Goal: Task Accomplishment & Management: Use online tool/utility

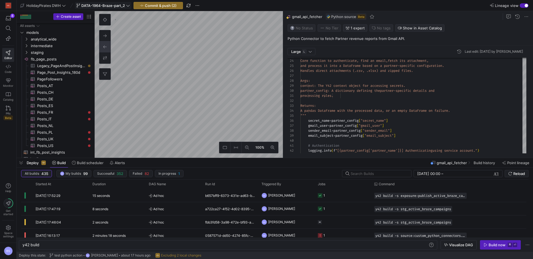
scroll to position [50, 0]
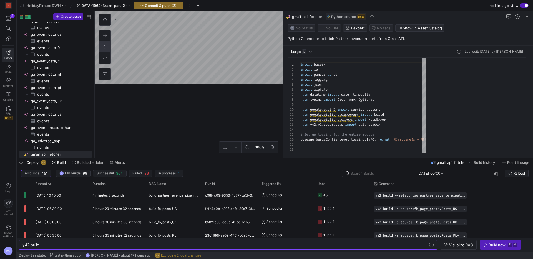
scroll to position [0, 17]
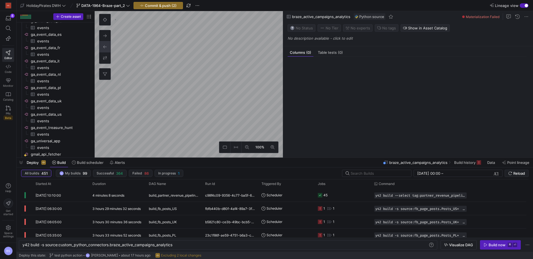
scroll to position [207, 0]
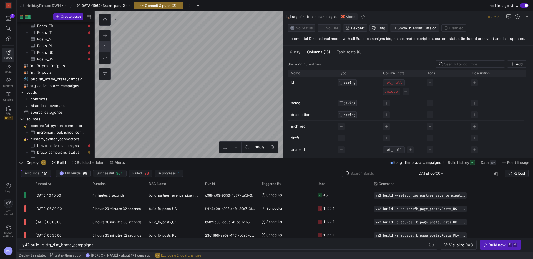
scroll to position [40, 0]
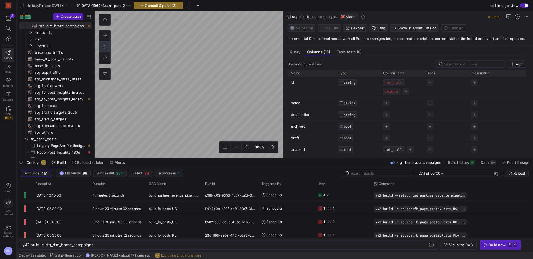
type textarea "y42 build -s stg_active_braze_campaigns"
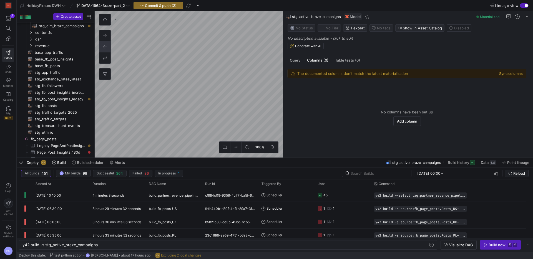
scroll to position [138, 0]
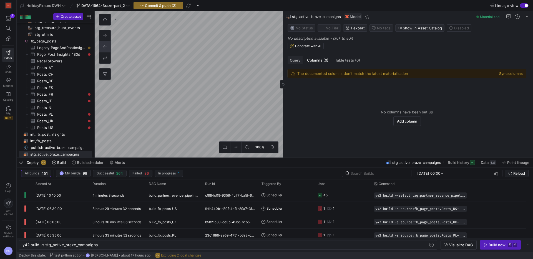
click at [294, 60] on span "Query" at bounding box center [295, 61] width 11 height 4
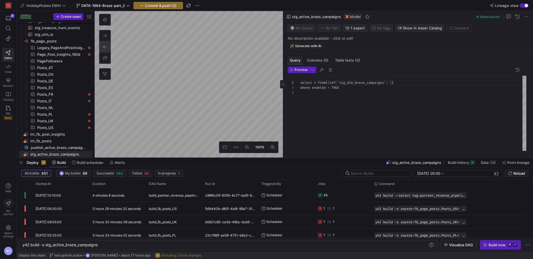
scroll to position [10, 0]
click at [318, 84] on div "select * from { { ref ( 'stg_dim_braze_campaigns' ) } } where enabled = TRUE" at bounding box center [413, 113] width 226 height 75
click at [326, 117] on div "select id from { { ref ( 'stg_dim_braze_campaigns' ) } } where enabled = TRUE" at bounding box center [413, 113] width 226 height 75
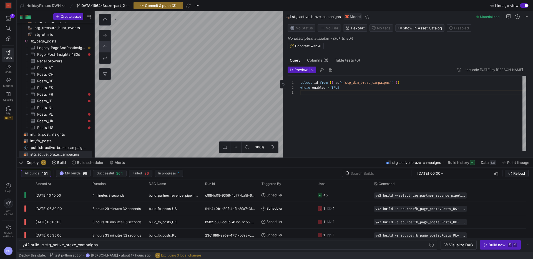
type textarea "select id from {{ ref('stg_dim_braze_campaigns') }} where enabled = TRUE"
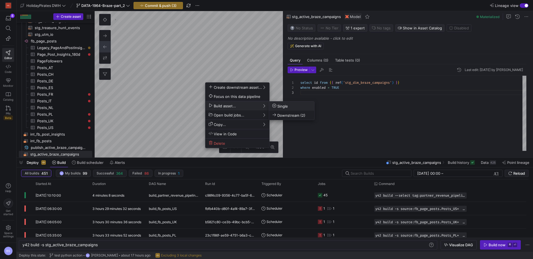
click at [281, 106] on span "Single" at bounding box center [280, 106] width 16 height 5
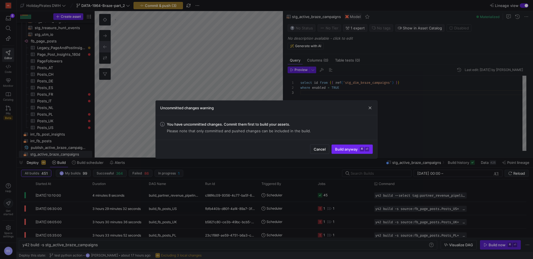
click at [336, 149] on span "Build anyway ⌘ ⏎" at bounding box center [352, 149] width 34 height 4
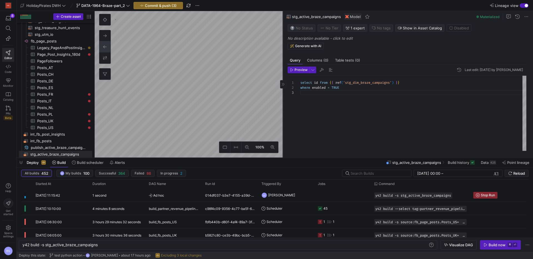
type textarea "y42 build -s exposure:publish_active_braze_campaigns"
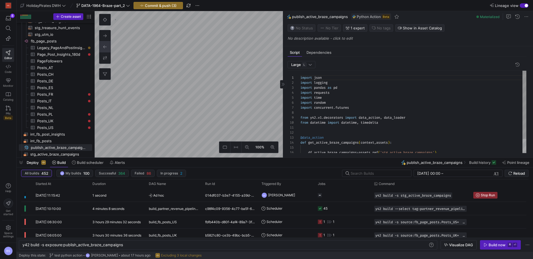
scroll to position [50, 0]
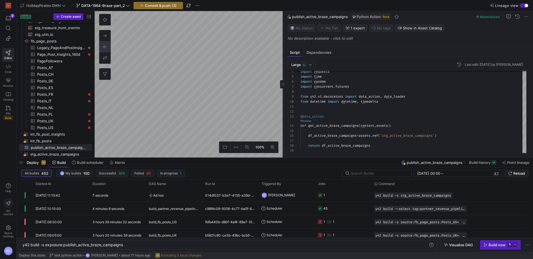
click at [233, 87] on as-split "100% 0 Script Dependencies Large L Last edit: Wednesday 10 September 2025 by Bo…" at bounding box center [314, 84] width 438 height 147
click at [525, 5] on div "button" at bounding box center [526, 5] width 3 height 3
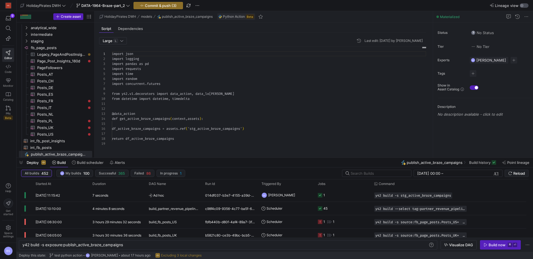
scroll to position [50, 0]
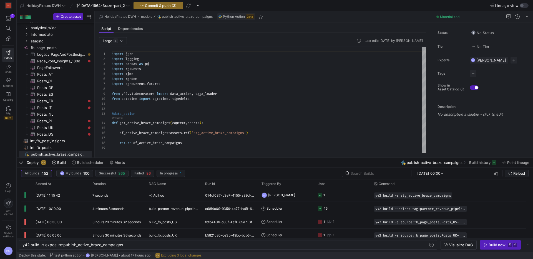
click at [308, 93] on div "import json import logging import pandas as pd import requests import time impo…" at bounding box center [269, 100] width 314 height 106
type textarea "import json import logging import pandas as pd import requests import time impo…"
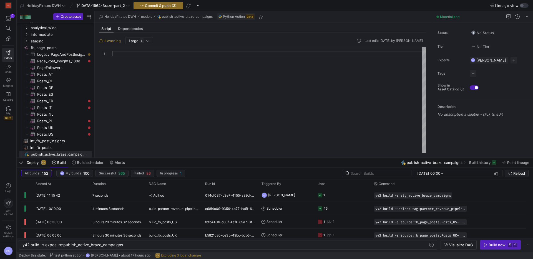
click at [155, 64] on div at bounding box center [269, 100] width 314 height 106
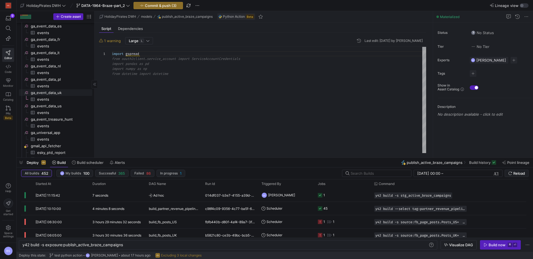
scroll to position [345, 0]
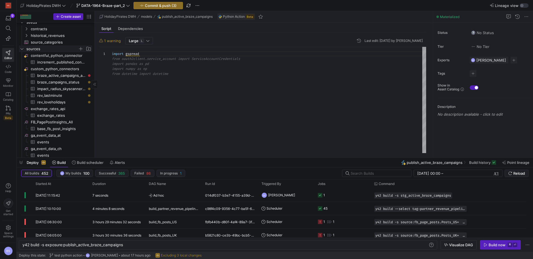
type textarea "import gspread"
click at [23, 48] on icon "Press SPACE to select this row." at bounding box center [22, 48] width 4 height 3
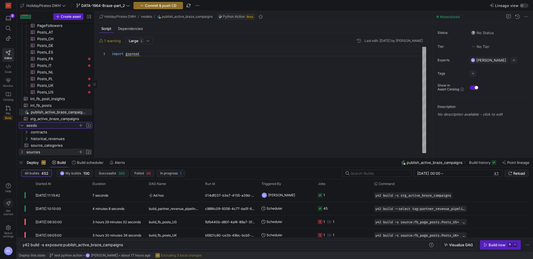
click at [21, 125] on icon "Press SPACE to select this row." at bounding box center [22, 125] width 3 height 1
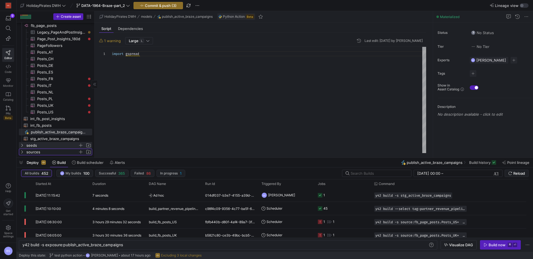
click at [22, 153] on icon "Press SPACE to select this row." at bounding box center [22, 151] width 4 height 3
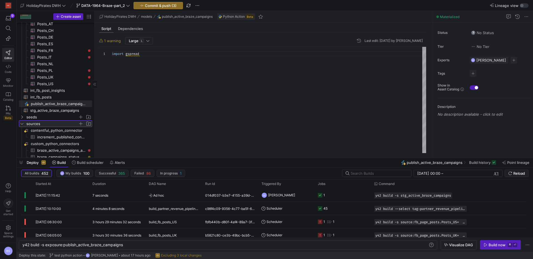
click at [23, 123] on icon at bounding box center [22, 123] width 4 height 3
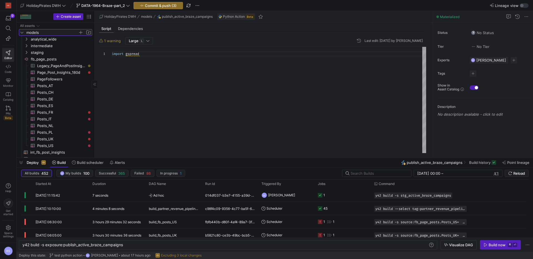
click at [22, 31] on icon "Press SPACE to select this row." at bounding box center [22, 32] width 4 height 3
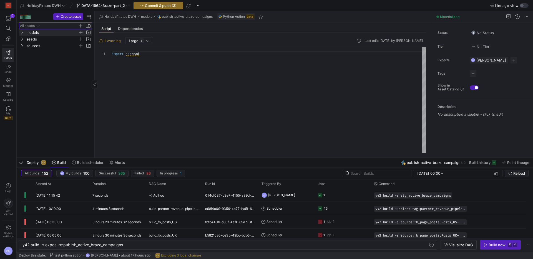
click at [37, 24] on icon "Press SPACE to select this row." at bounding box center [38, 25] width 4 height 3
click at [37, 25] on icon "Press SPACE to select this row." at bounding box center [38, 25] width 4 height 3
click at [7, 68] on icon at bounding box center [8, 66] width 5 height 5
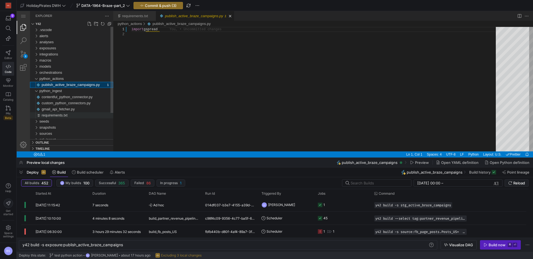
click at [65, 114] on span "requirements.txt" at bounding box center [55, 115] width 26 height 4
type textarea "y42 build"
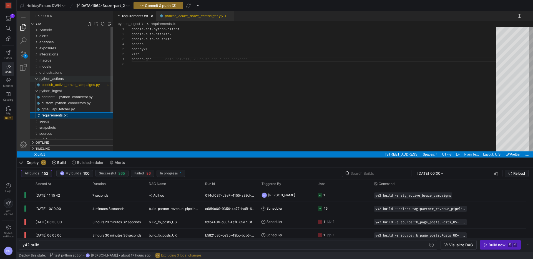
click at [67, 79] on div "python_actions" at bounding box center [76, 79] width 74 height 6
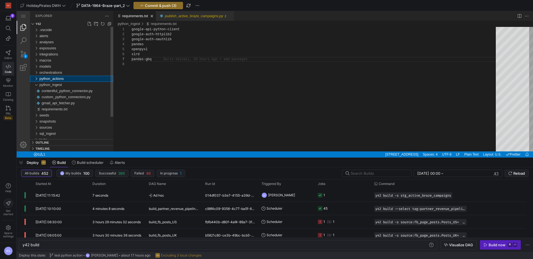
click at [67, 79] on div "python_actions" at bounding box center [76, 79] width 74 height 6
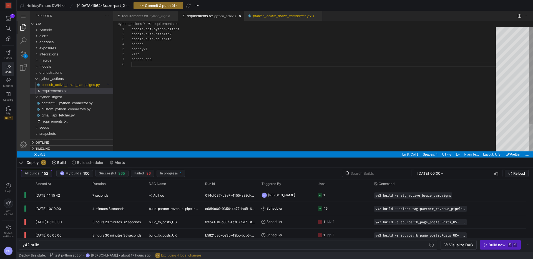
click at [156, 72] on div "google-api-python-client google-auth-httplib2 google-auth-oauthlib pandas openp…" at bounding box center [316, 107] width 368 height 160
drag, startPoint x: 169, startPoint y: 60, endPoint x: 129, endPoint y: 26, distance: 52.1
drag, startPoint x: 175, startPoint y: 45, endPoint x: 181, endPoint y: 40, distance: 8.1
click at [176, 43] on div "pandas" at bounding box center [316, 44] width 368 height 5
drag, startPoint x: 187, startPoint y: 38, endPoint x: 124, endPoint y: 25, distance: 63.8
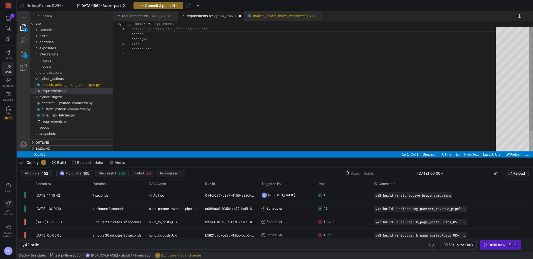
click at [133, 36] on div "git+https://github.com/GoogleCloudPlatform/python- docs-samples.git pandas open…" at bounding box center [316, 102] width 368 height 150
drag, startPoint x: 160, startPoint y: 45, endPoint x: 129, endPoint y: 34, distance: 33.1
paste textarea "gspread"
type textarea "pandas gspread gspread_dataframe"
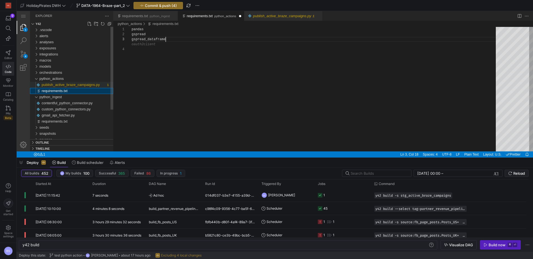
click at [88, 83] on span "publish_active_braze_campaigns.py" at bounding box center [71, 85] width 58 height 4
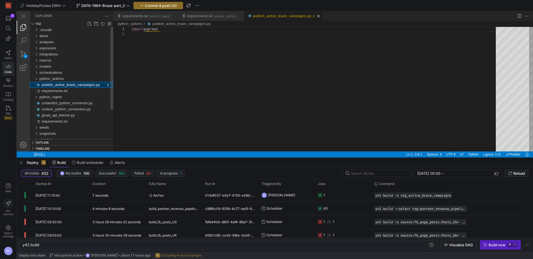
type textarea "y42 build -s exposure:publish_active_braze_campaigns"
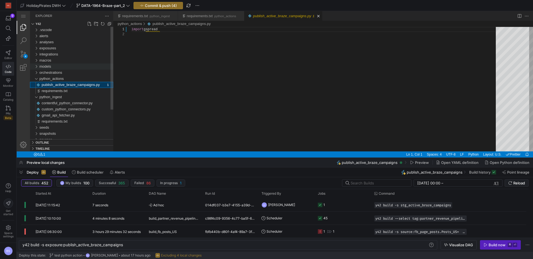
scroll to position [5, 0]
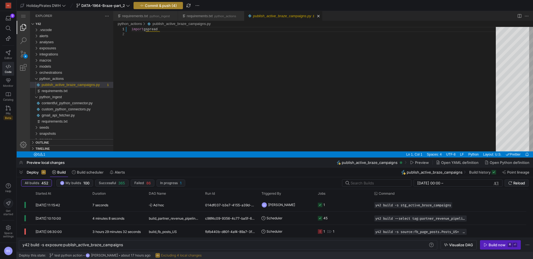
click at [157, 7] on span "Commit & push (4)" at bounding box center [161, 5] width 32 height 4
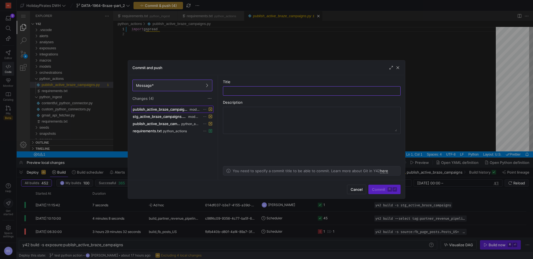
click at [169, 111] on span "publish_active_braze_campaigns.yml" at bounding box center [161, 109] width 56 height 4
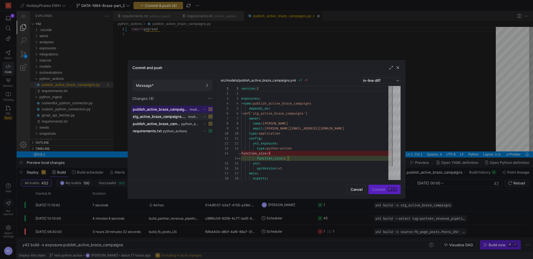
scroll to position [50, 0]
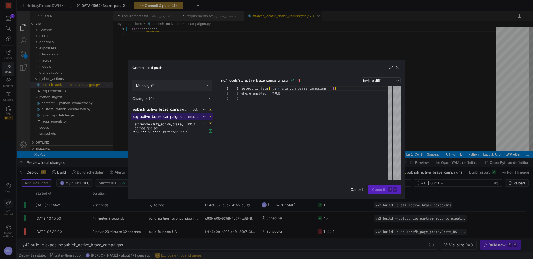
click at [166, 115] on span "stg_active_braze_campaigns.sql" at bounding box center [160, 116] width 54 height 4
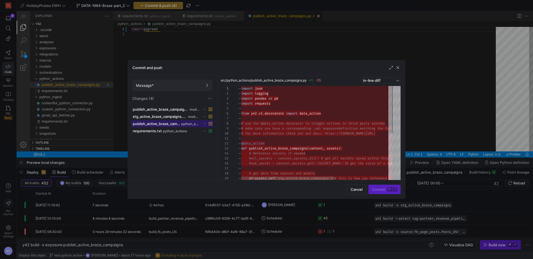
click at [166, 123] on span "publish_active_braze_campaigns.py" at bounding box center [156, 124] width 47 height 4
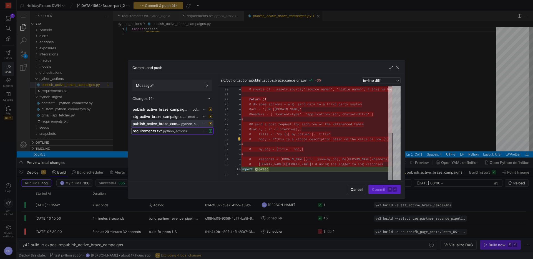
click at [164, 131] on span "python_actions" at bounding box center [175, 131] width 24 height 4
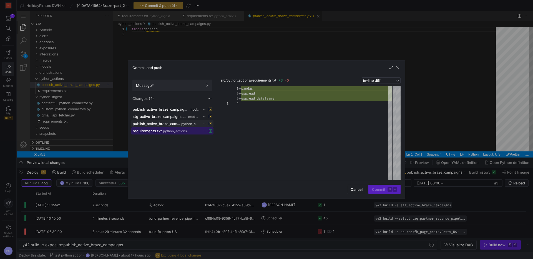
scroll to position [15, 0]
click at [167, 110] on span "publish_active_braze_campaigns.yml" at bounding box center [161, 109] width 56 height 4
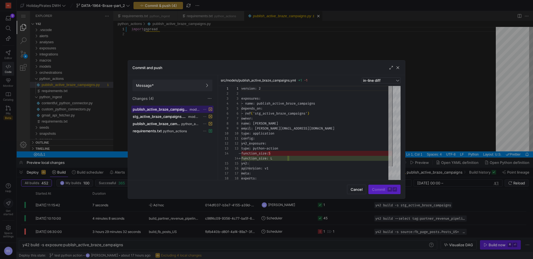
scroll to position [50, 0]
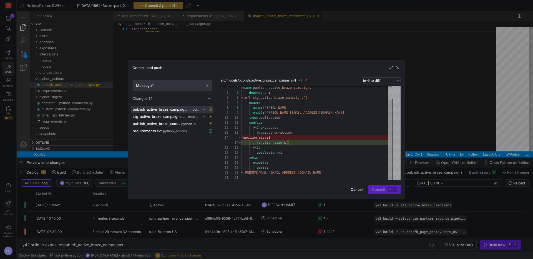
click at [181, 84] on span "Message*" at bounding box center [172, 85] width 73 height 4
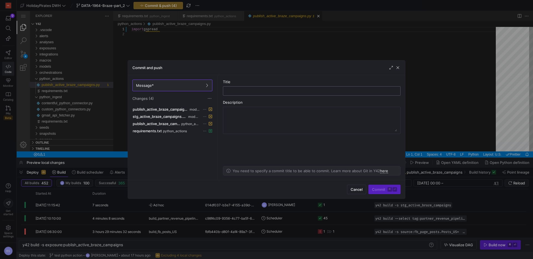
click at [262, 88] on div at bounding box center [312, 91] width 168 height 9
type input "add python action"
click at [383, 189] on span "Commit ⌘ ⏎" at bounding box center [384, 189] width 25 height 4
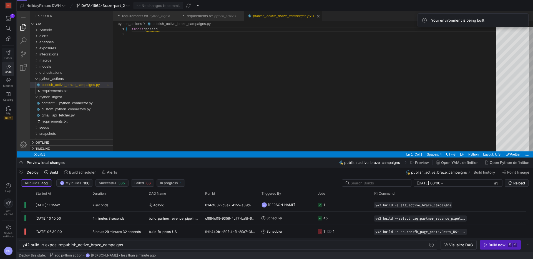
click at [8, 54] on icon at bounding box center [8, 52] width 5 height 5
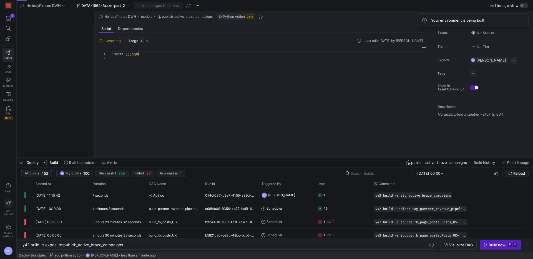
scroll to position [5, 0]
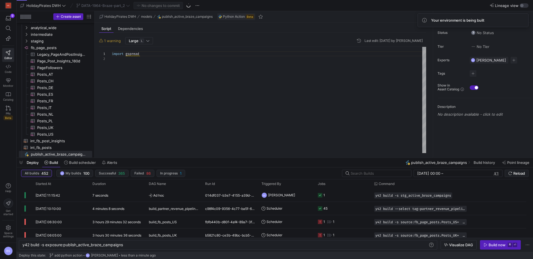
click at [146, 56] on div "import gspread" at bounding box center [269, 100] width 314 height 106
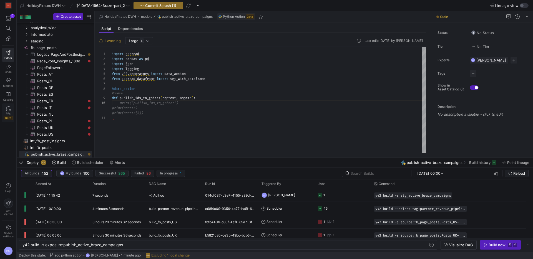
scroll to position [45, 8]
type textarea "import gspread import pandas as pd import json import logging from y42.decorato…"
click at [523, 6] on div "button" at bounding box center [521, 5] width 3 height 3
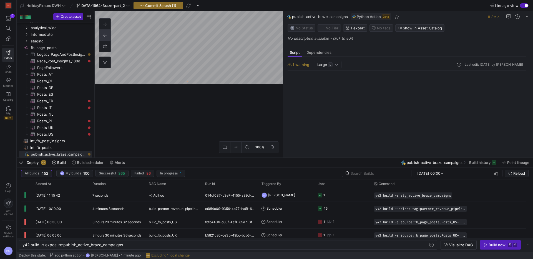
scroll to position [50, 0]
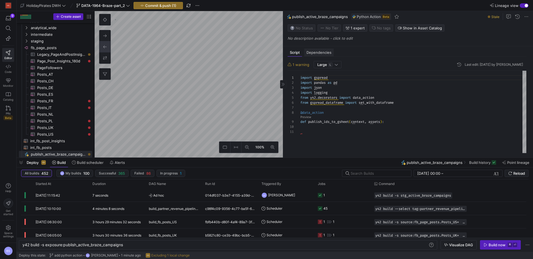
click at [320, 51] on span "Dependencies" at bounding box center [319, 53] width 25 height 4
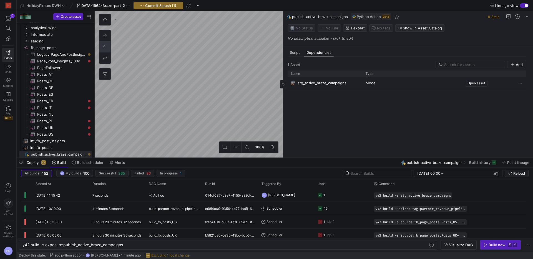
click at [318, 83] on span "stg_active_braze_campaigns" at bounding box center [322, 83] width 49 height 11
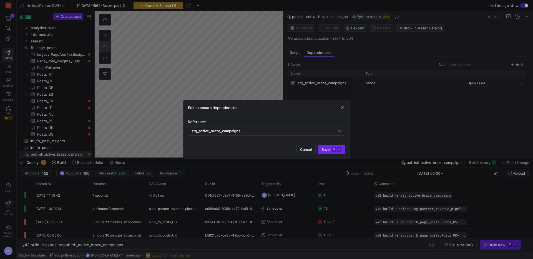
click at [326, 149] on span "Save ⌘ ⏎" at bounding box center [331, 149] width 20 height 4
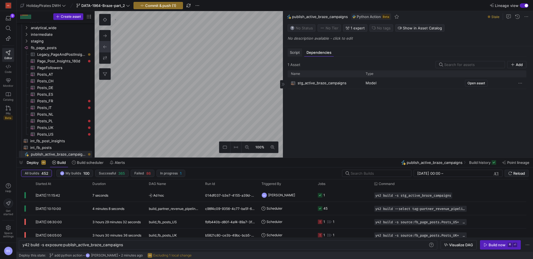
click at [292, 51] on span "Script" at bounding box center [295, 53] width 10 height 4
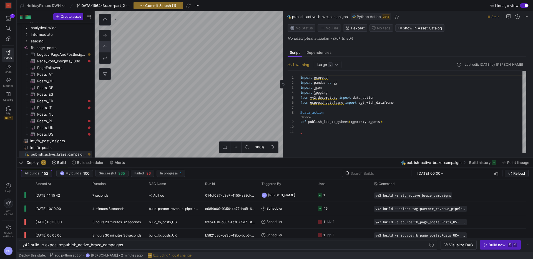
scroll to position [45, 8]
click at [318, 126] on div at bounding box center [413, 126] width 226 height 5
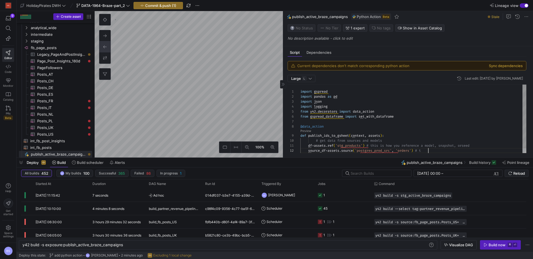
scroll to position [45, 18]
click at [319, 142] on div "import gspread import pandas as pd import json import logging from y42 . decora…" at bounding box center [413, 122] width 226 height 74
click at [351, 145] on div "import gspread import pandas as pd import json import logging from y42 . decora…" at bounding box center [413, 119] width 226 height 74
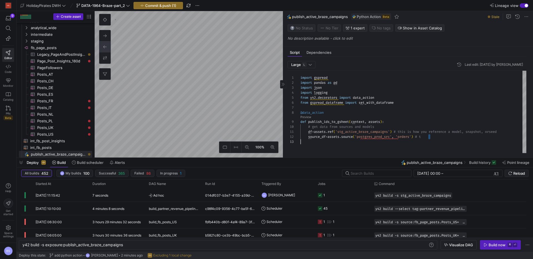
scroll to position [5, 0]
drag, startPoint x: 441, startPoint y: 139, endPoint x: 270, endPoint y: 138, distance: 171.9
click at [300, 138] on div "import gspread import pandas as pd import json import logging from y42 . decora…" at bounding box center [413, 112] width 226 height 82
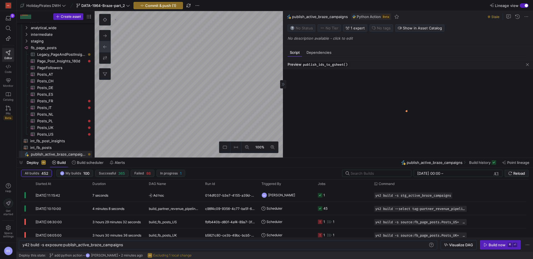
click at [306, 116] on link "Preview" at bounding box center [305, 117] width 11 height 3
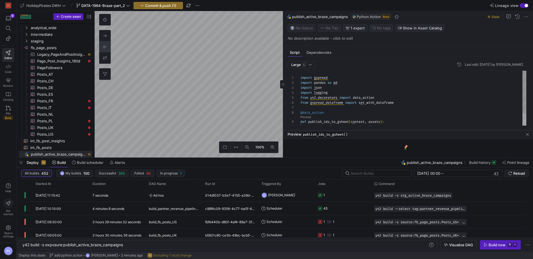
drag, startPoint x: 386, startPoint y: 60, endPoint x: 394, endPoint y: 130, distance: 70.5
click at [394, 130] on div at bounding box center [408, 130] width 250 height 2
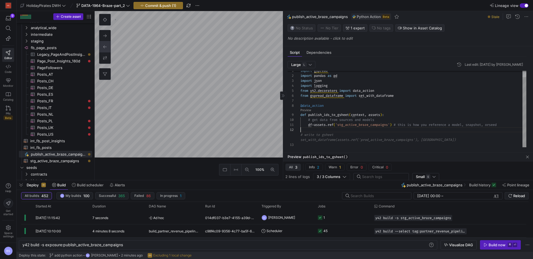
drag, startPoint x: 268, startPoint y: 157, endPoint x: 304, endPoint y: 173, distance: 39.7
click at [266, 180] on div at bounding box center [275, 180] width 516 height 2
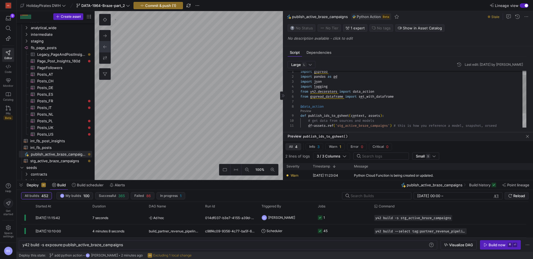
drag, startPoint x: 360, startPoint y: 153, endPoint x: 361, endPoint y: 132, distance: 20.6
click at [361, 132] on div at bounding box center [408, 132] width 250 height 2
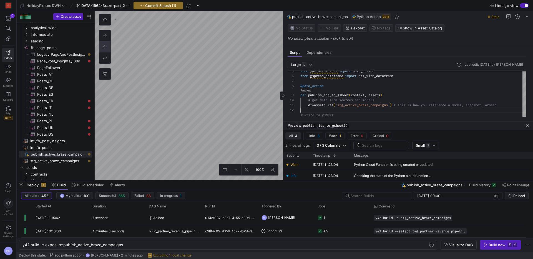
drag, startPoint x: 357, startPoint y: 132, endPoint x: 362, endPoint y: 121, distance: 11.7
click at [362, 121] on div at bounding box center [408, 121] width 250 height 2
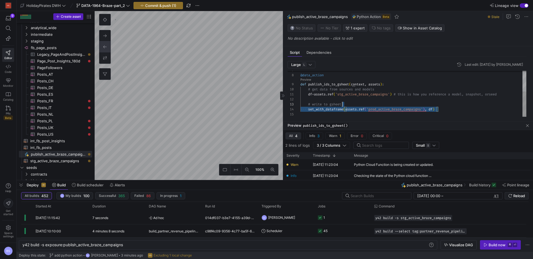
scroll to position [10, 0]
drag, startPoint x: 453, startPoint y: 109, endPoint x: 282, endPoint y: 104, distance: 170.8
click at [300, 104] on div "@data_action def publish_ids_to_gsheet ( context , assets ) : # get data from s…" at bounding box center [413, 75] width 226 height 84
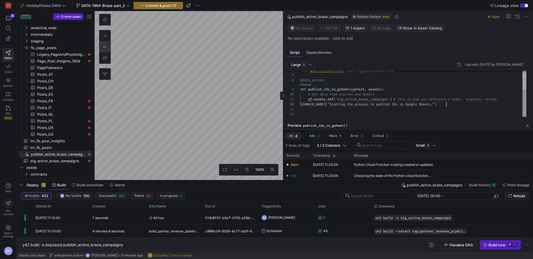
scroll to position [5, 146]
click at [308, 104] on div "@data_action def publish_ids_to_gsheet ( context , assets ) : # get data from s…" at bounding box center [413, 77] width 226 height 79
click at [321, 111] on div "@data_action def publish_ids_to_gsheet ( context , assets ) : # get data from s…" at bounding box center [413, 75] width 226 height 84
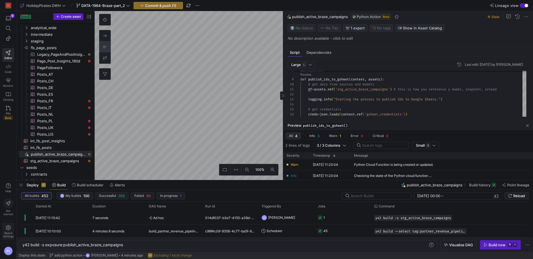
type textarea "df = assets.ref('stg_active_braze_campaigns') # this is how you reference a mod…"
click at [6, 229] on icon at bounding box center [8, 227] width 5 height 5
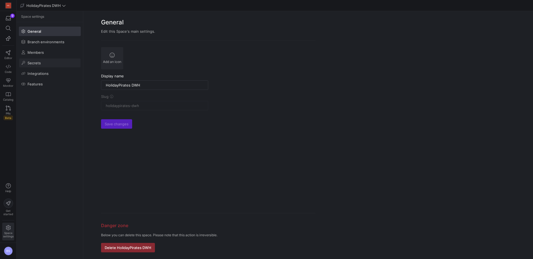
click at [39, 60] on span at bounding box center [49, 63] width 61 height 9
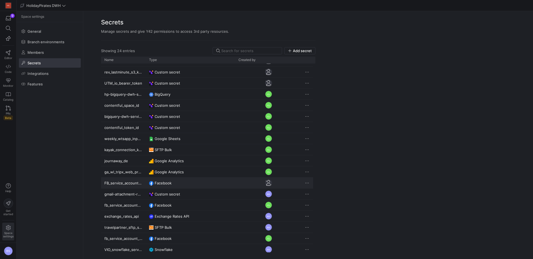
scroll to position [37, 0]
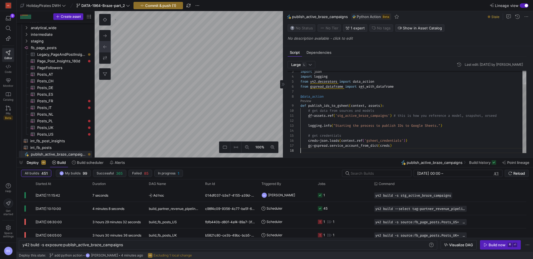
click at [414, 150] on div "import json import logging from y42 . decorators import data_action from gsprea…" at bounding box center [413, 104] width 226 height 99
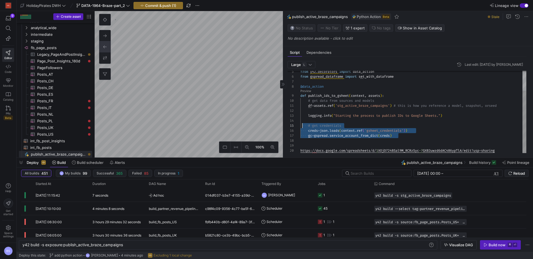
drag, startPoint x: 403, startPoint y: 137, endPoint x: 300, endPoint y: 127, distance: 102.9
click at [300, 127] on div "5 6 7 8 9 10 11 12 13 14 15 16 17 18 19 20 from y42 . decorators import data_ac…" at bounding box center [407, 112] width 239 height 82
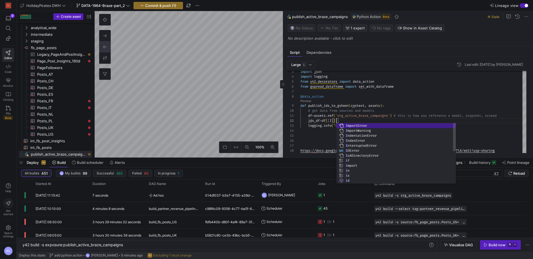
scroll to position [5, 38]
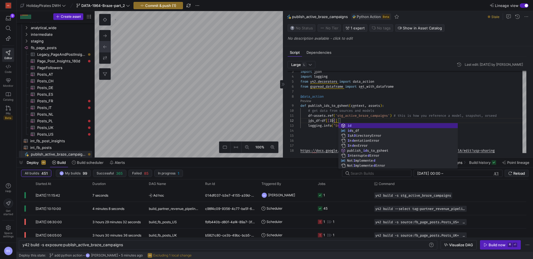
type textarea "df = assets.ref('stg_active_braze_campaigns') # this is how you reference a mod…"
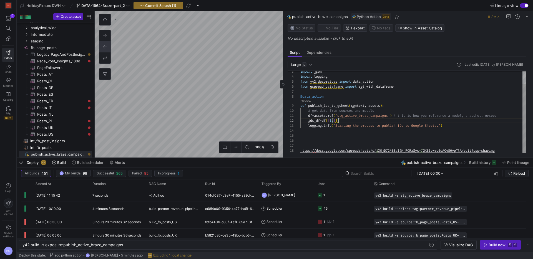
drag, startPoint x: 352, startPoint y: 125, endPoint x: 303, endPoint y: 121, distance: 48.8
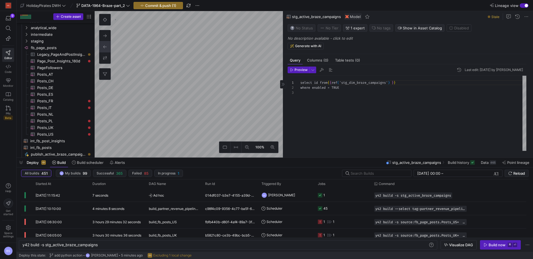
scroll to position [10, 0]
type textarea "y42 build -s exposure:publish_active_braze_campaigns"
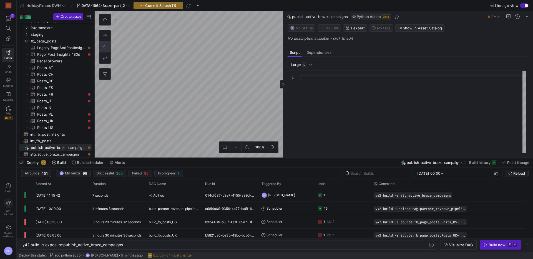
type textarea "import gspread import pandas as pd import json import logging from y42.decorato…"
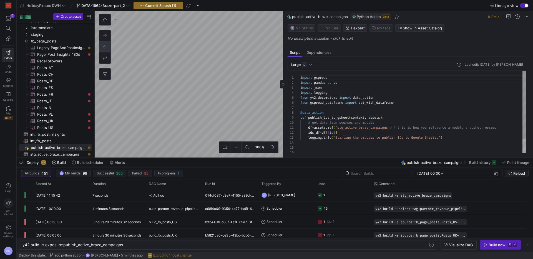
scroll to position [50, 0]
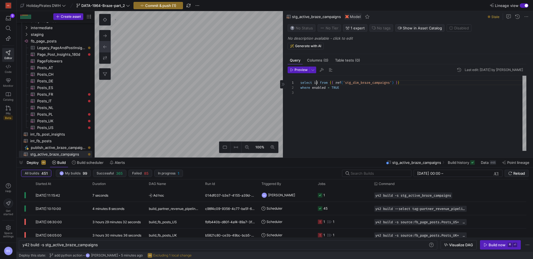
scroll to position [0, 16]
click at [316, 83] on div "select id from { { ref ( 'stg_dim_braze_campaigns' ) } } where enabled = TRUE" at bounding box center [413, 113] width 226 height 75
type textarea "y42 build -s exposure:publish_active_braze_campaigns"
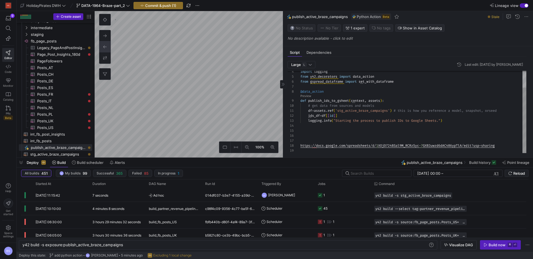
scroll to position [10, 10]
click at [310, 120] on div "import logging from y42 . decorators import data_action from gspread_dataframe …" at bounding box center [413, 102] width 226 height 104
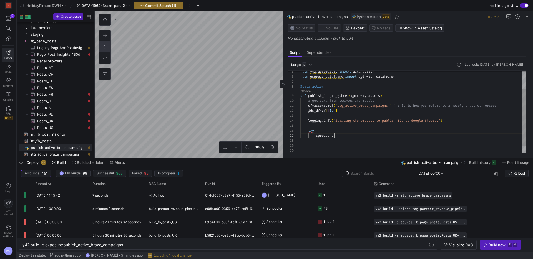
scroll to position [30, 36]
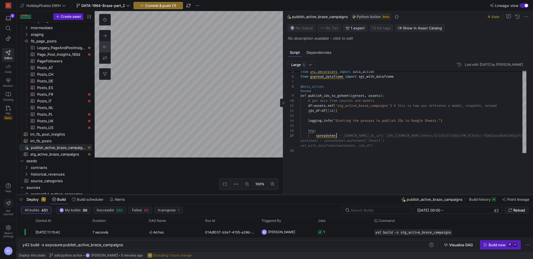
drag, startPoint x: 246, startPoint y: 157, endPoint x: 244, endPoint y: 194, distance: 37.0
click at [244, 194] on div at bounding box center [275, 195] width 516 height 2
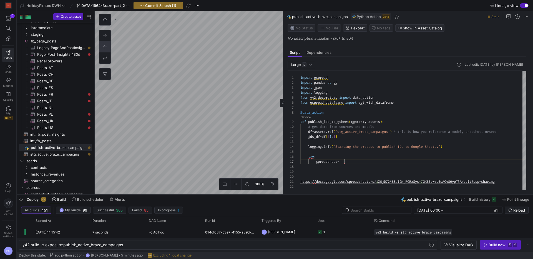
scroll to position [20, 0]
click at [313, 152] on div "from y42 . decorators import data_action from gspread_dataframe import set_with…" at bounding box center [413, 130] width 226 height 119
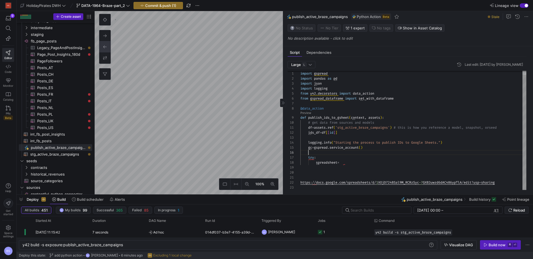
click at [350, 162] on div "from y42 . decorators import data_action from gspread_dataframe import set_with…" at bounding box center [413, 129] width 226 height 124
click at [381, 184] on div "from y42 . decorators import data_action from gspread_dataframe import set_with…" at bounding box center [413, 129] width 226 height 124
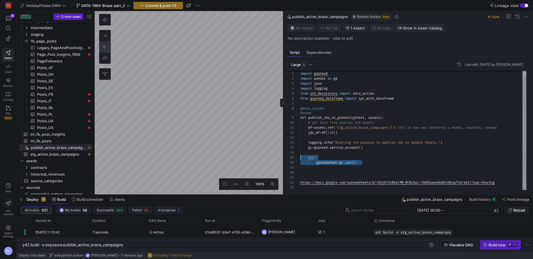
drag, startPoint x: 376, startPoint y: 164, endPoint x: 298, endPoint y: 158, distance: 77.9
click at [300, 158] on div "from y42 . decorators import data_action from gspread_dataframe import set_with…" at bounding box center [413, 129] width 226 height 124
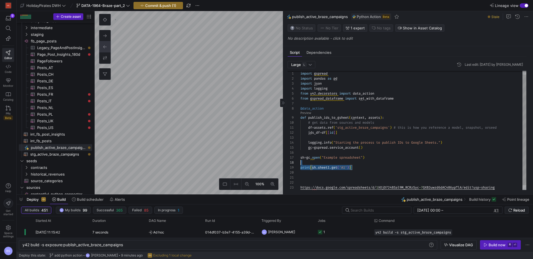
scroll to position [25, 0]
drag, startPoint x: 339, startPoint y: 165, endPoint x: 287, endPoint y: 152, distance: 54.1
click at [300, 152] on div "from y42 . decorators import data_action from gspread_dataframe import set_with…" at bounding box center [413, 131] width 226 height 129
click at [366, 171] on div "from y42 . decorators import data_action from gspread_dataframe import set_with…" at bounding box center [413, 131] width 226 height 129
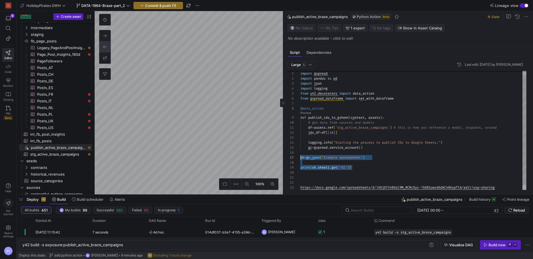
drag, startPoint x: 367, startPoint y: 169, endPoint x: 291, endPoint y: 159, distance: 77.0
click at [291, 159] on div "5 6 7 8 9 10 11 12 13 15 14 17 20 18 2 3 4 21 22 23 1 16 19 from y42 . decorato…" at bounding box center [407, 130] width 239 height 119
click at [363, 161] on div "from y42 . decorators import data_action from gspread_dataframe import set_with…" at bounding box center [413, 131] width 226 height 129
drag, startPoint x: 359, startPoint y: 158, endPoint x: 368, endPoint y: 159, distance: 8.4
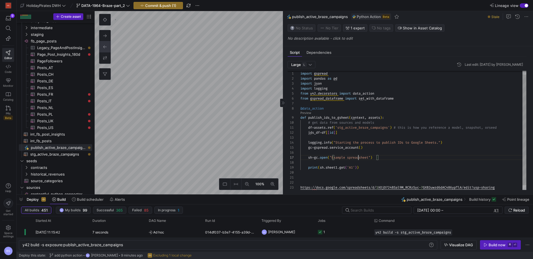
click at [359, 158] on span ""Example spreadsheet"" at bounding box center [350, 157] width 41 height 4
drag, startPoint x: 373, startPoint y: 159, endPoint x: 340, endPoint y: 157, distance: 33.6
click at [336, 157] on div "from y42 . decorators import data_action from gspread_dataframe import set_with…" at bounding box center [413, 131] width 226 height 129
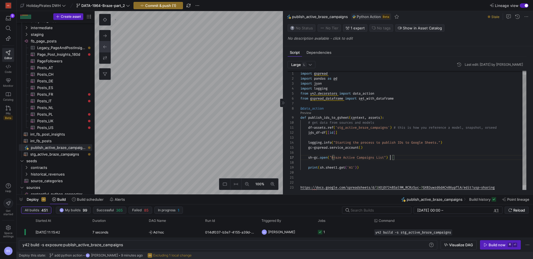
click at [389, 180] on div "from y42 . decorators import data_action from gspread_dataframe import set_with…" at bounding box center [413, 131] width 226 height 129
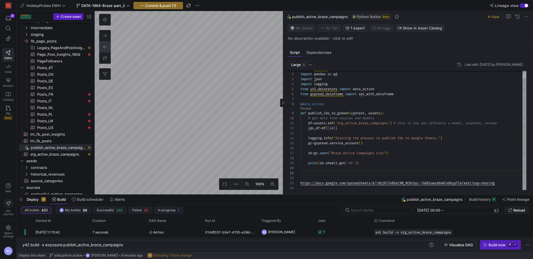
scroll to position [10, 0]
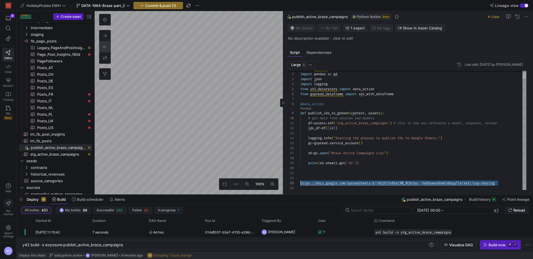
drag, startPoint x: 494, startPoint y: 184, endPoint x: 330, endPoint y: 181, distance: 164.1
click at [264, 181] on as-split "100% 0 Script Dependencies Large L Last edit: Thursday 11 September 2025 by Bor…" at bounding box center [314, 103] width 438 height 184
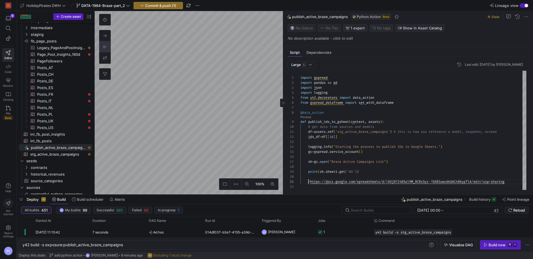
scroll to position [0, 10]
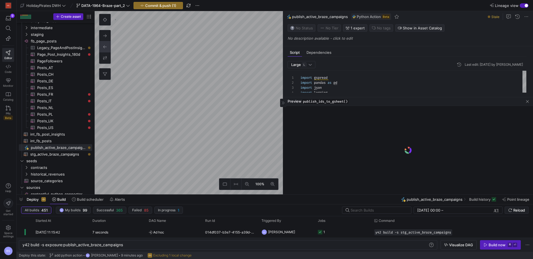
click at [302, 117] on link "Preview" at bounding box center [305, 117] width 11 height 3
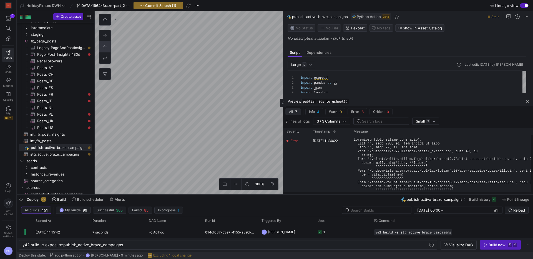
scroll to position [40, 0]
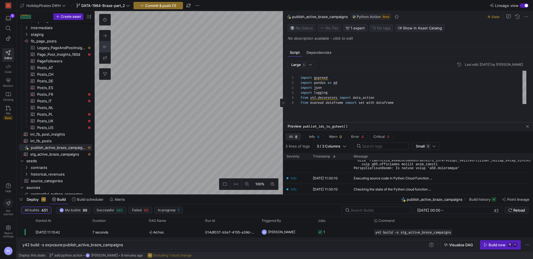
drag, startPoint x: 385, startPoint y: 98, endPoint x: 381, endPoint y: 123, distance: 25.4
click at [381, 123] on div at bounding box center [408, 122] width 250 height 2
drag, startPoint x: 332, startPoint y: 98, endPoint x: 305, endPoint y: 98, distance: 26.9
click at [310, 98] on span "from y42 . decorators import data_action" at bounding box center [337, 98] width 74 height 4
type textarea "import gspread import pandas as pd import json import logging from y42.v1.decor…"
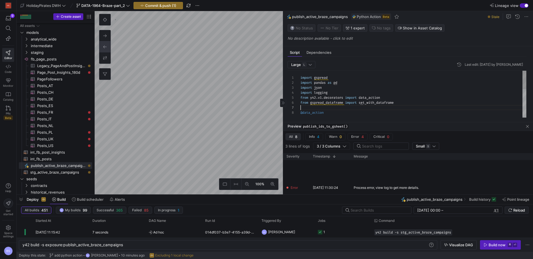
scroll to position [138, 0]
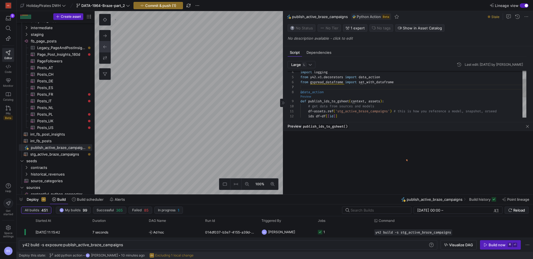
click at [309, 97] on link "Preview" at bounding box center [305, 96] width 11 height 3
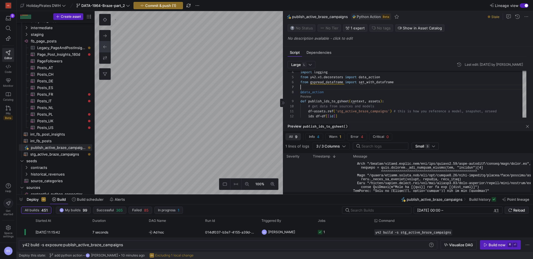
scroll to position [82, 0]
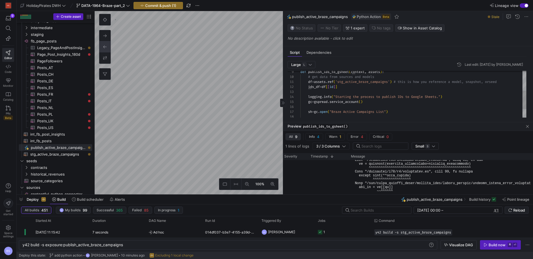
click at [335, 87] on div "def publish_ids_to_gsheet ( context , assets ) : # get data from sources and mo…" at bounding box center [413, 80] width 226 height 119
type textarea "df = assets.ref('stg_active_braze_campaigns') # this is how you reference a mod…"
click at [387, 91] on div at bounding box center [266, 129] width 533 height 259
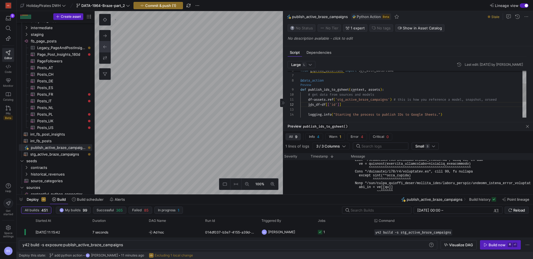
click at [306, 86] on link "Preview" at bounding box center [305, 85] width 11 height 3
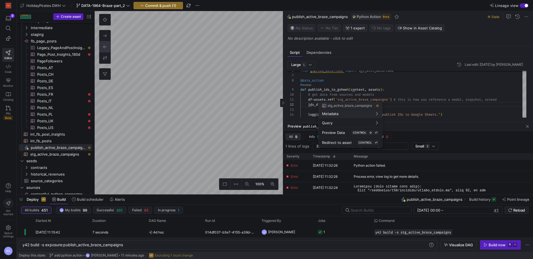
click at [412, 183] on div at bounding box center [266, 129] width 533 height 259
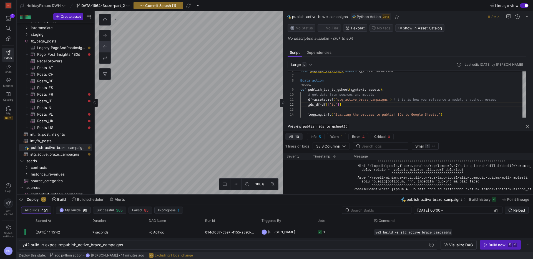
scroll to position [79, 0]
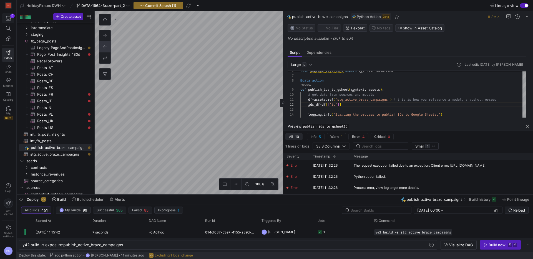
click at [7, 19] on icon "button" at bounding box center [8, 18] width 5 height 4
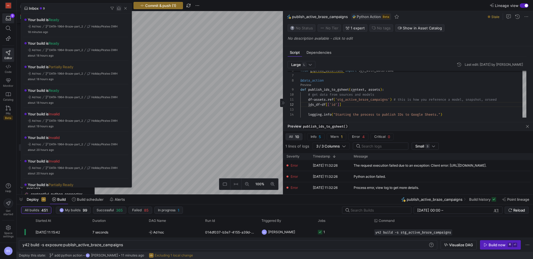
click at [117, 9] on span "button" at bounding box center [119, 9] width 6 height 6
click at [127, 8] on span "button" at bounding box center [126, 9] width 6 height 6
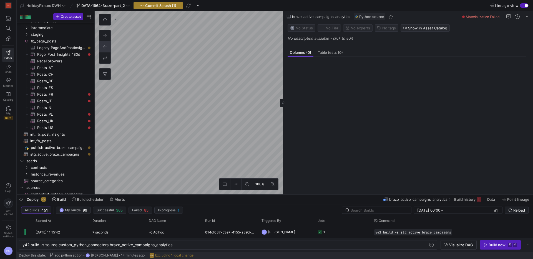
scroll to position [41, 0]
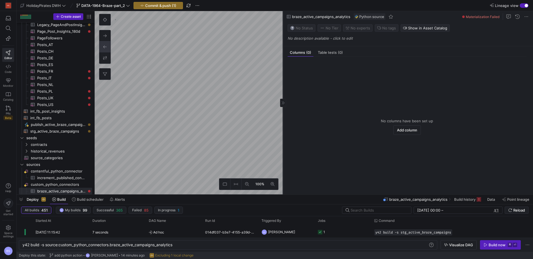
type textarea "y42 build"
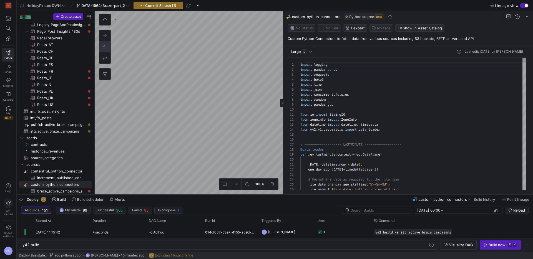
scroll to position [50, 0]
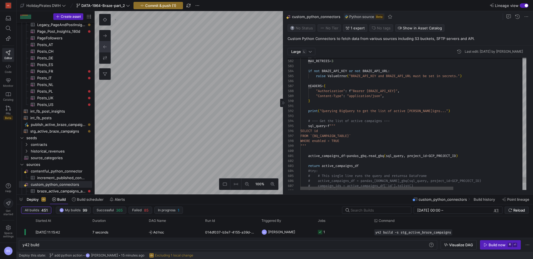
type textarea "active_campaigns_df = pandas_[DOMAIN_NAME]_gbq(sql_query, project_id=GCP_PROJEC…"
click at [9, 231] on span "Space settings" at bounding box center [8, 231] width 11 height 13
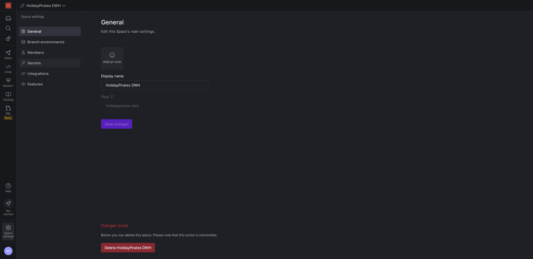
click at [54, 64] on span at bounding box center [49, 63] width 61 height 9
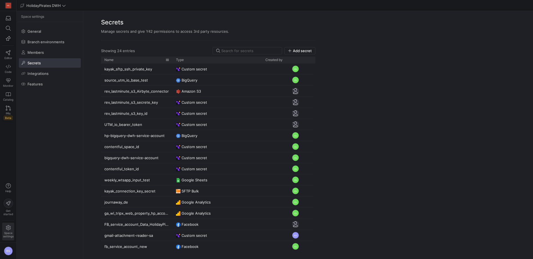
drag, startPoint x: 145, startPoint y: 62, endPoint x: 172, endPoint y: 63, distance: 27.2
click at [172, 63] on div at bounding box center [173, 60] width 2 height 7
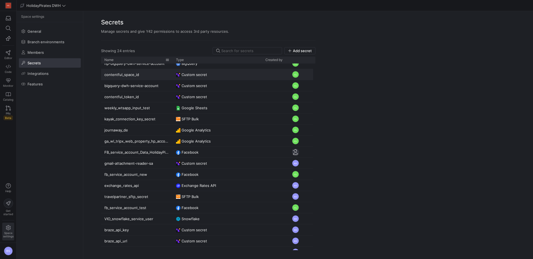
scroll to position [80, 0]
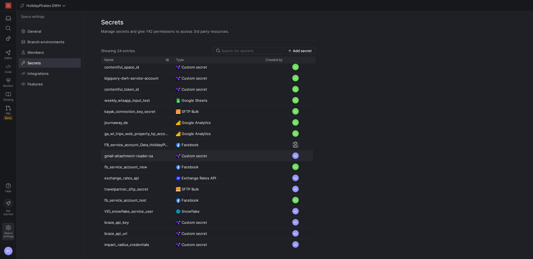
click at [150, 158] on div "gmail-attachment-reader-sa" at bounding box center [137, 155] width 72 height 11
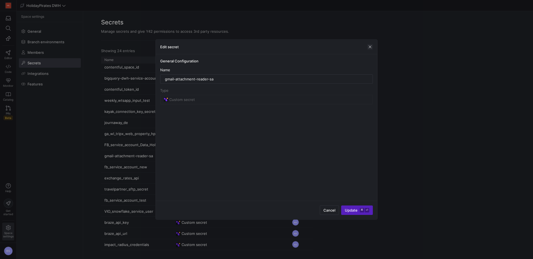
click at [370, 46] on span "button" at bounding box center [370, 47] width 6 height 6
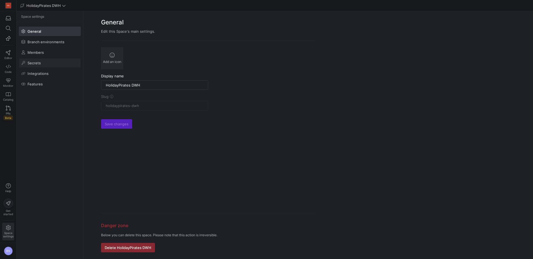
click at [44, 63] on span at bounding box center [49, 63] width 61 height 9
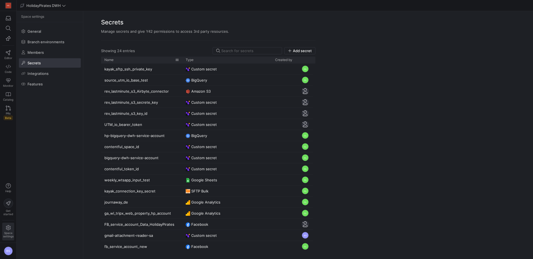
drag, startPoint x: 145, startPoint y: 60, endPoint x: 182, endPoint y: 63, distance: 36.8
click at [182, 63] on div at bounding box center [182, 60] width 2 height 7
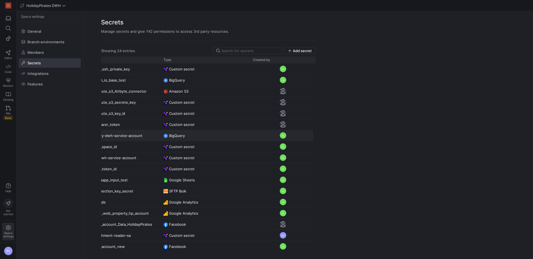
scroll to position [0, 24]
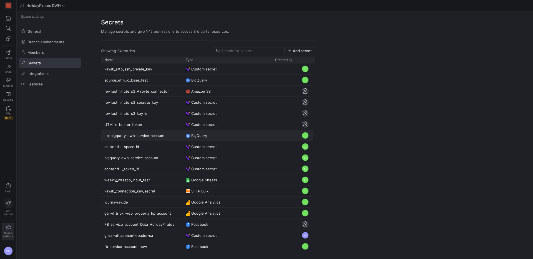
drag, startPoint x: 166, startPoint y: 135, endPoint x: 122, endPoint y: 136, distance: 43.9
click at [122, 136] on div "hp-bigquery-dwh-service-account" at bounding box center [141, 135] width 81 height 11
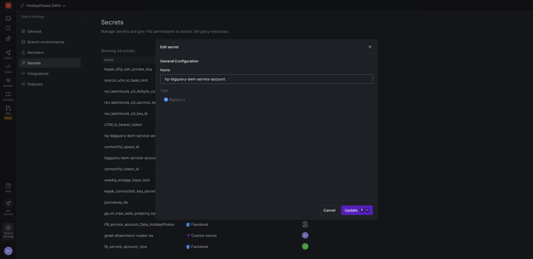
drag, startPoint x: 231, startPoint y: 79, endPoint x: 190, endPoint y: 76, distance: 40.6
click at [147, 77] on div "Edit secret General Configuration Name hp-bigquery-dwh-service-account Type Big…" at bounding box center [266, 129] width 533 height 259
drag, startPoint x: 371, startPoint y: 48, endPoint x: 351, endPoint y: 47, distance: 20.3
click at [369, 48] on span "button" at bounding box center [370, 47] width 6 height 6
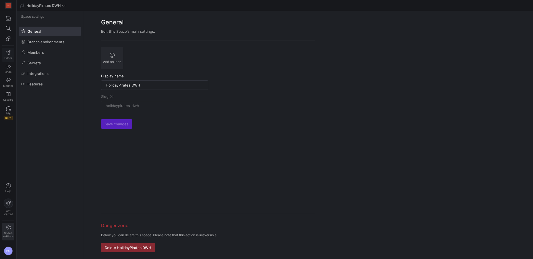
click at [7, 56] on link "Editor" at bounding box center [8, 55] width 12 height 14
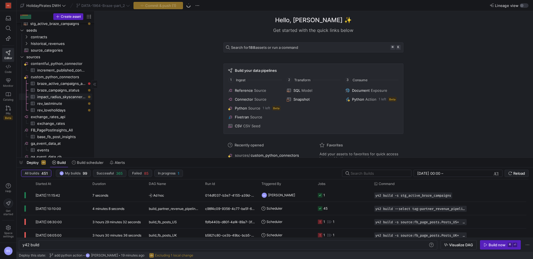
scroll to position [149, 0]
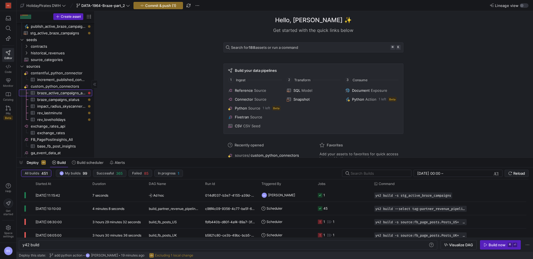
click at [72, 93] on span "braze_active_campaigns_analytics​​​​​​​​​" at bounding box center [61, 93] width 49 height 6
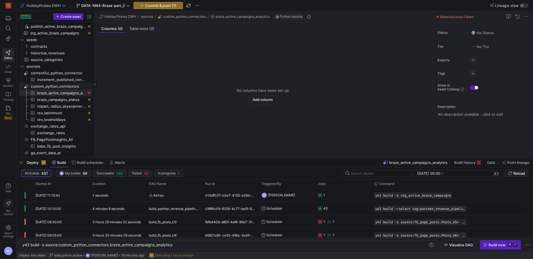
click at [64, 86] on span "custom_python_connectors​​​​​​​​" at bounding box center [61, 86] width 61 height 6
type textarea "y42 build"
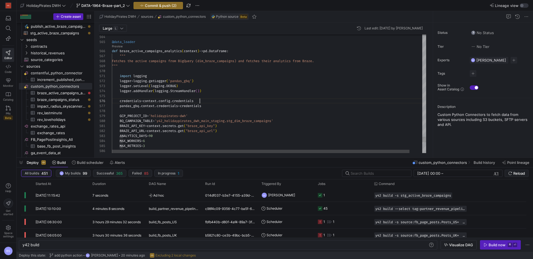
drag, startPoint x: 177, startPoint y: 101, endPoint x: 165, endPoint y: 101, distance: 11.7
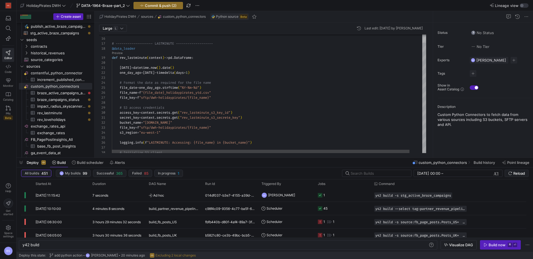
click at [426, 39] on div at bounding box center [424, 40] width 4 height 6
drag, startPoint x: 245, startPoint y: 112, endPoint x: 205, endPoint y: 113, distance: 40.5
click at [146, 114] on div "access_key = context . secrets . get ( "rev_lastminute_s3_key_id" )" at bounding box center [276, 112] width 328 height 5
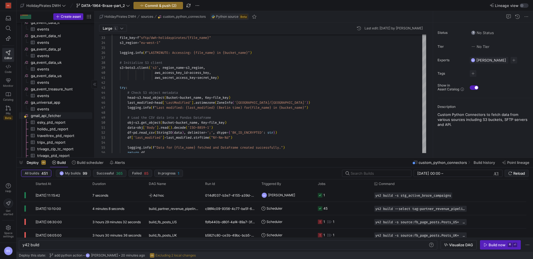
drag, startPoint x: 52, startPoint y: 115, endPoint x: 59, endPoint y: 115, distance: 7.0
click at [52, 115] on span "gmail_api_fetcher​​​​​​​​" at bounding box center [61, 116] width 61 height 6
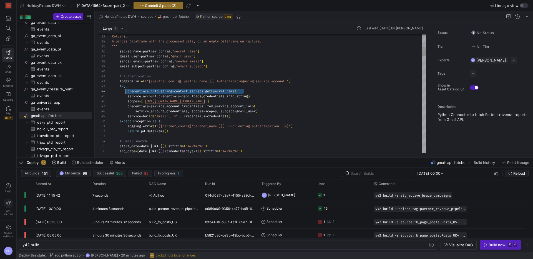
drag, startPoint x: 245, startPoint y: 92, endPoint x: 127, endPoint y: 92, distance: 117.4
click at [127, 92] on div "credentials_info_string = context . secrets . get ( secret_name )" at bounding box center [269, 91] width 314 height 5
drag, startPoint x: 265, startPoint y: 97, endPoint x: 128, endPoint y: 94, distance: 136.4
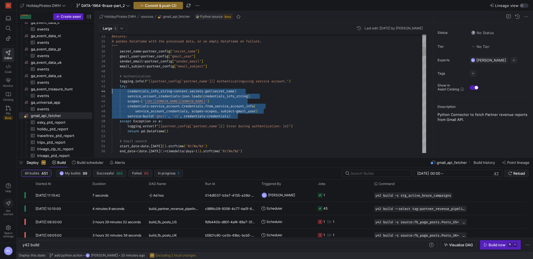
drag, startPoint x: 249, startPoint y: 117, endPoint x: 117, endPoint y: 92, distance: 134.4
click at [105, 92] on div "55 56 53 54 52 50 51 49 48 47 46 45 44 43 42 41 40 39 37 38 36 35 34 33 start_d…" at bounding box center [262, 93] width 327 height 119
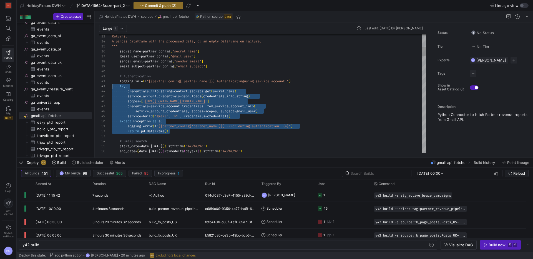
drag, startPoint x: 180, startPoint y: 132, endPoint x: 110, endPoint y: 87, distance: 83.3
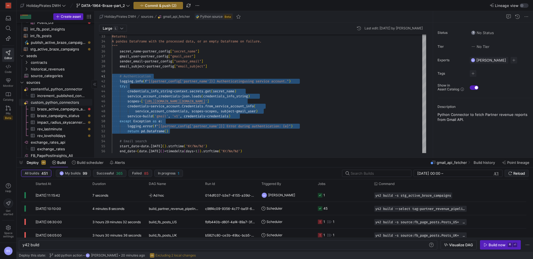
click at [67, 102] on span "custom_python_connectors​​​​​​​​" at bounding box center [61, 102] width 61 height 6
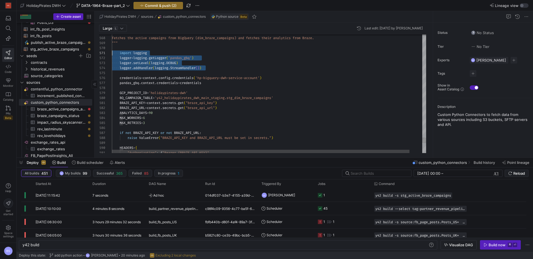
drag, startPoint x: 199, startPoint y: 69, endPoint x: 52, endPoint y: 53, distance: 147.7
click at [53, 53] on as-split "Create asset Drag here to set row groups Drag here to set column labels Group 1…" at bounding box center [275, 84] width 516 height 147
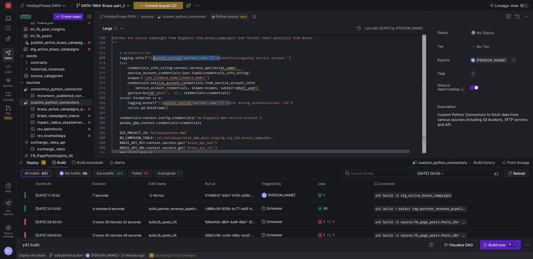
scroll to position [5, 40]
drag, startPoint x: 220, startPoint y: 58, endPoint x: 151, endPoint y: 58, distance: 69.1
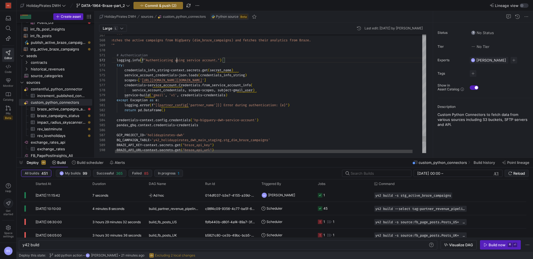
drag, startPoint x: 236, startPoint y: 120, endPoint x: 258, endPoint y: 118, distance: 21.8
click at [201, 121] on span "'hp-bigquery-dwh-service-account'" at bounding box center [224, 120] width 64 height 4
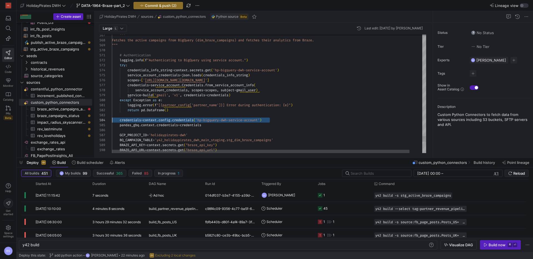
drag, startPoint x: 270, startPoint y: 121, endPoint x: 98, endPoint y: 118, distance: 172.1
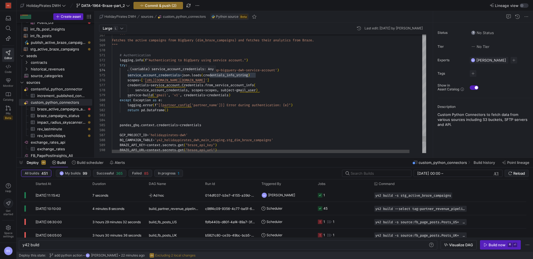
drag, startPoint x: 252, startPoint y: 81, endPoint x: 105, endPoint y: 79, distance: 147.2
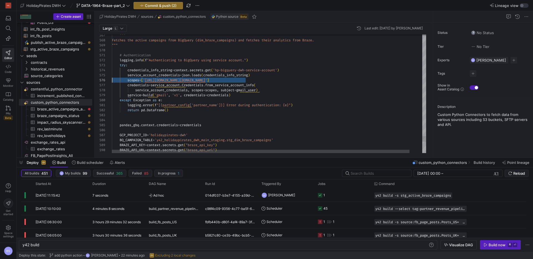
click at [106, 80] on div "590 589 588 587 586 585 584 575 574 573 572 571 570 569 568 567 576 577 578 579…" at bounding box center [262, 93] width 327 height 119
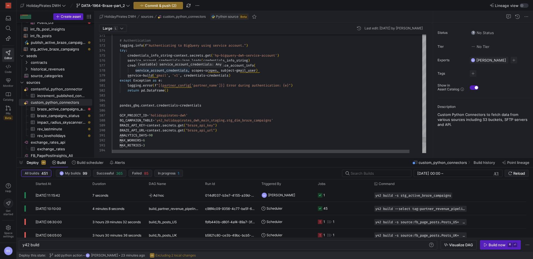
drag, startPoint x: 259, startPoint y: 71, endPoint x: 190, endPoint y: 70, distance: 68.6
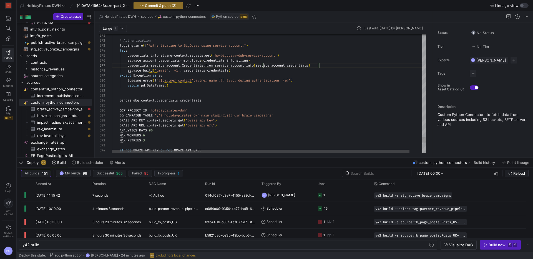
scroll to position [30, 152]
drag, startPoint x: 164, startPoint y: 99, endPoint x: 117, endPoint y: 99, distance: 46.4
click at [116, 99] on span "pandas_gbq . context . credentials = credentials" at bounding box center [156, 100] width 89 height 4
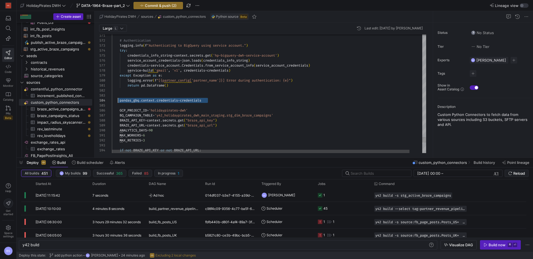
scroll to position [15, 8]
drag, startPoint x: 142, startPoint y: 100, endPoint x: 121, endPoint y: 100, distance: 21.1
click at [119, 100] on div "pandas_gbq . context . credentials = credentials" at bounding box center [276, 100] width 328 height 5
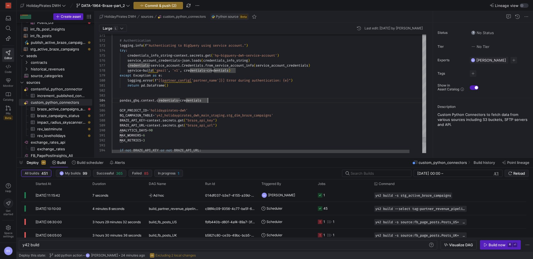
scroll to position [10, 0]
drag, startPoint x: 139, startPoint y: 98, endPoint x: 119, endPoint y: 99, distance: 20.0
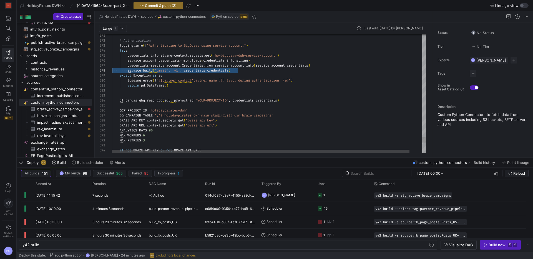
scroll to position [35, 0]
drag, startPoint x: 245, startPoint y: 70, endPoint x: 110, endPoint y: 69, distance: 134.1
drag, startPoint x: 139, startPoint y: 50, endPoint x: 111, endPoint y: 51, distance: 27.8
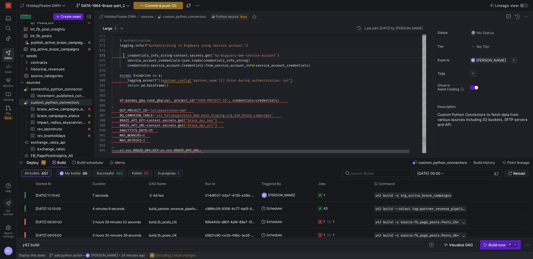
scroll to position [20, 14]
drag, startPoint x: 127, startPoint y: 65, endPoint x: 119, endPoint y: 56, distance: 11.8
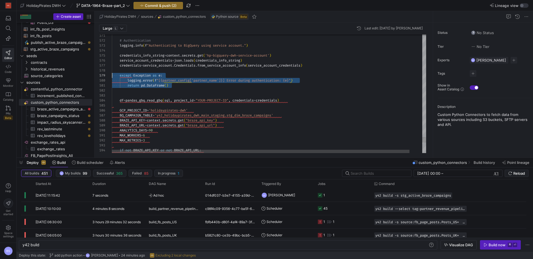
scroll to position [40, 0]
drag, startPoint x: 141, startPoint y: 85, endPoint x: 95, endPoint y: 76, distance: 47.3
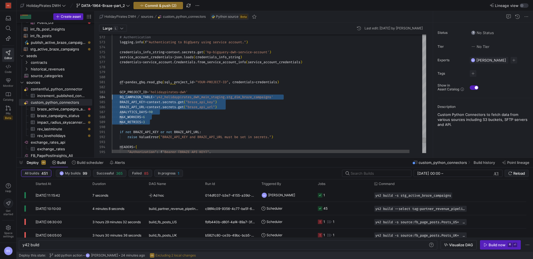
scroll to position [10, 0]
drag, startPoint x: 153, startPoint y: 143, endPoint x: 104, endPoint y: 93, distance: 70.3
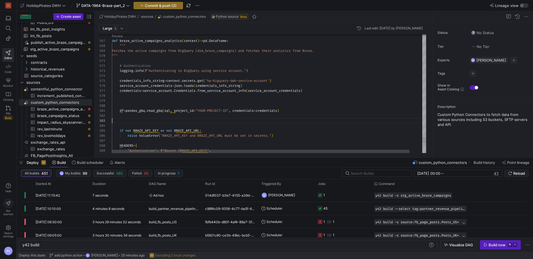
scroll to position [5, 40]
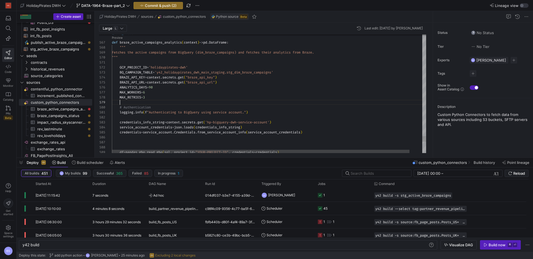
scroll to position [40, 8]
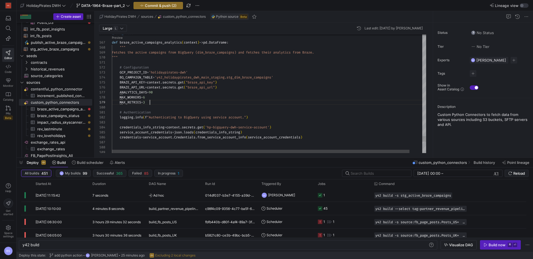
click at [228, 100] on div "MAX_RETRIES = 3" at bounding box center [276, 102] width 328 height 5
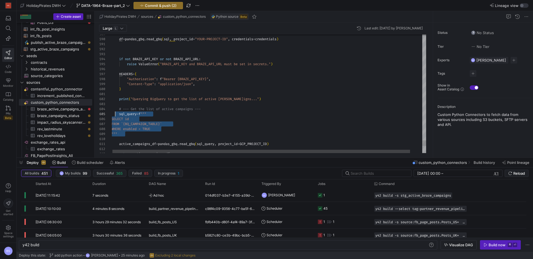
scroll to position [20, 0]
drag, startPoint x: 142, startPoint y: 133, endPoint x: 108, endPoint y: 114, distance: 39.4
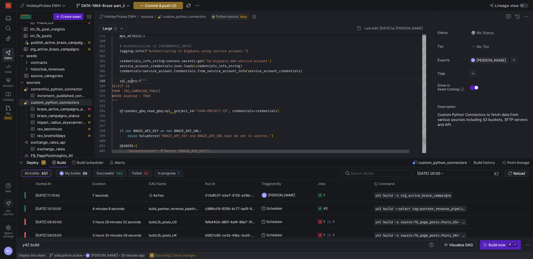
scroll to position [35, 26]
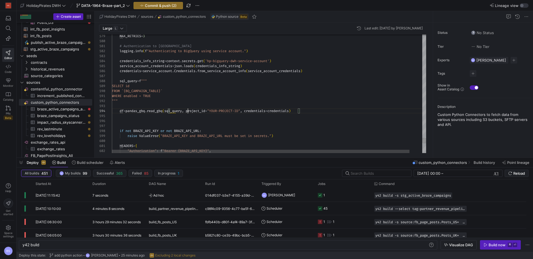
scroll to position [15, 76]
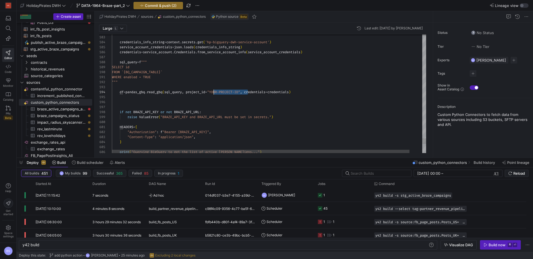
drag, startPoint x: 247, startPoint y: 92, endPoint x: 213, endPoint y: 92, distance: 33.9
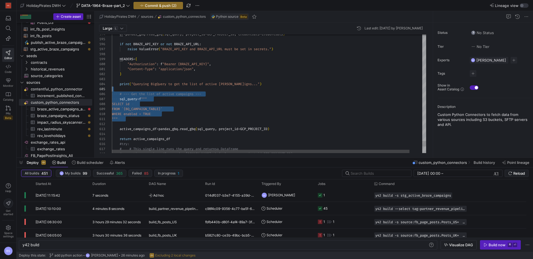
scroll to position [15, 0]
drag, startPoint x: 152, startPoint y: 124, endPoint x: 109, endPoint y: 83, distance: 58.9
click at [109, 83] on div "594 595 596 597 598 599 600 601 602 603 604 605 606 607 608 609 610 611 612 613…" at bounding box center [262, 93] width 327 height 119
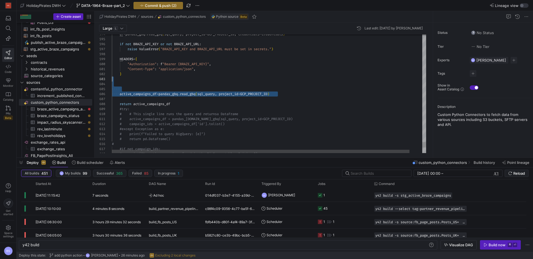
scroll to position [10, 0]
drag, startPoint x: 287, startPoint y: 94, endPoint x: 105, endPoint y: 79, distance: 183.0
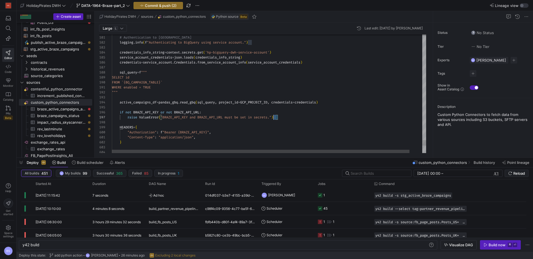
scroll to position [20, 0]
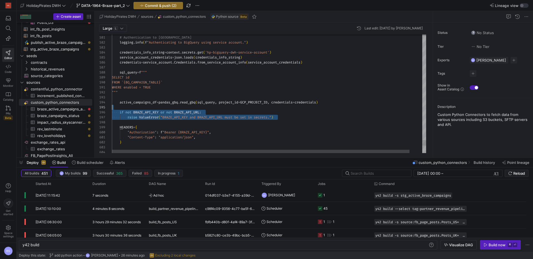
drag, startPoint x: 288, startPoint y: 117, endPoint x: 84, endPoint y: 109, distance: 204.2
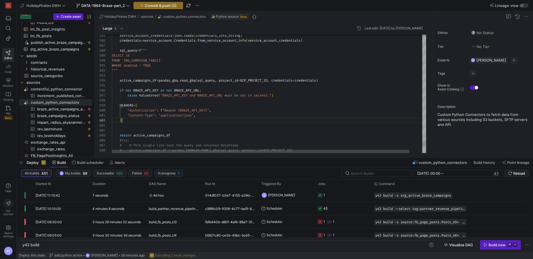
scroll to position [45, 10]
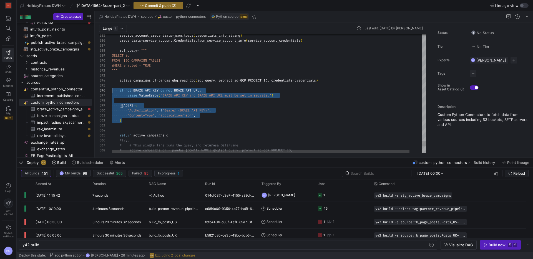
drag, startPoint x: 145, startPoint y: 121, endPoint x: 99, endPoint y: 90, distance: 56.0
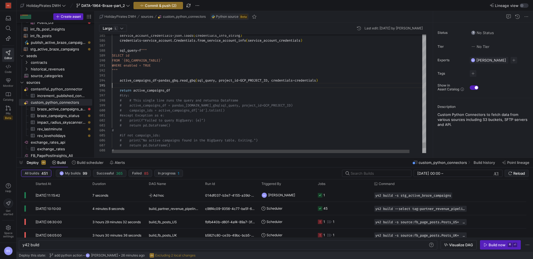
scroll to position [20, 0]
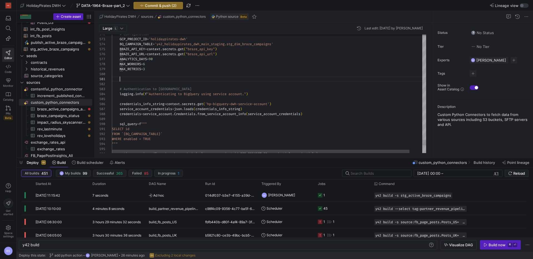
scroll to position [30, 10]
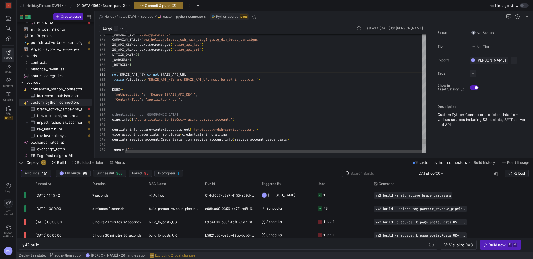
click at [239, 105] on div "}" at bounding box center [263, 104] width 328 height 5
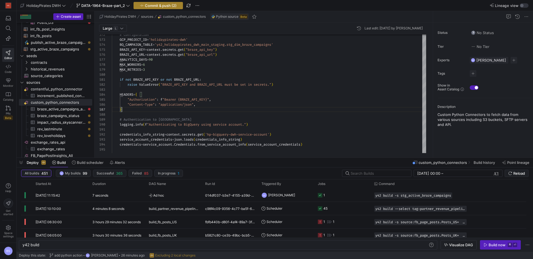
type textarea "if not BRAZE_API_KEY or not BRAZE_API_URL: raise ValueError("BRAZE_API_KEY and …"
click at [166, 5] on span "Commit & push (2)" at bounding box center [161, 5] width 32 height 4
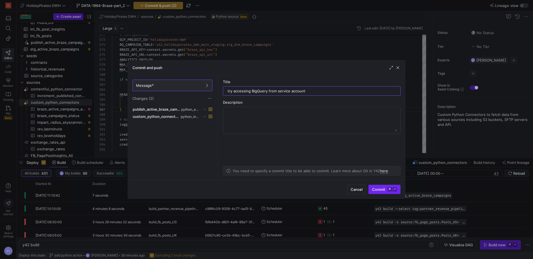
type input "try accessing BigQuery from service account"
click at [376, 185] on span "submit" at bounding box center [385, 189] width 32 height 9
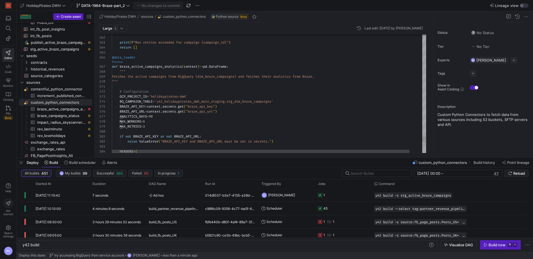
click at [118, 62] on link "Preview" at bounding box center [117, 62] width 11 height 3
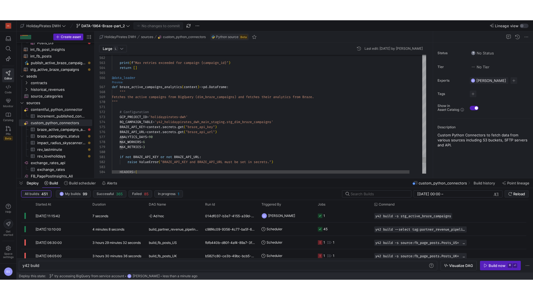
scroll to position [30, 10]
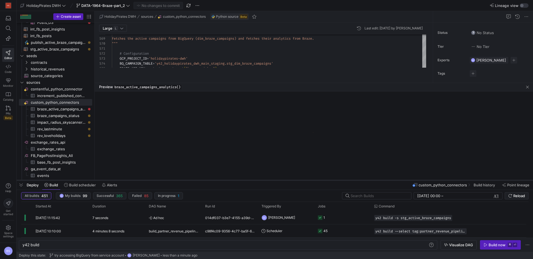
drag, startPoint x: 267, startPoint y: 158, endPoint x: 267, endPoint y: 179, distance: 21.7
click at [267, 180] on div at bounding box center [275, 180] width 516 height 2
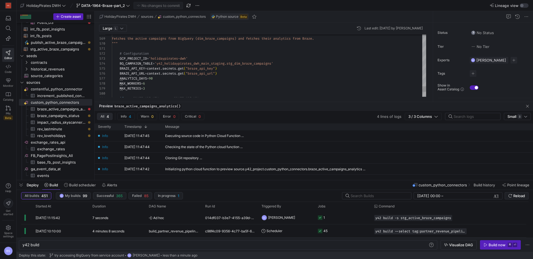
drag, startPoint x: 238, startPoint y: 83, endPoint x: 236, endPoint y: 102, distance: 19.3
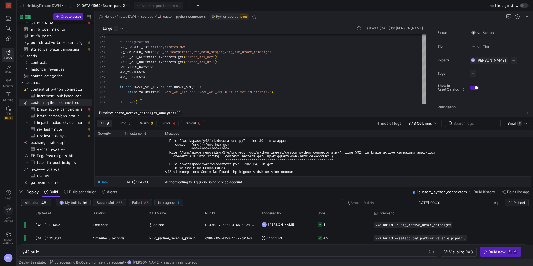
scroll to position [83, 0]
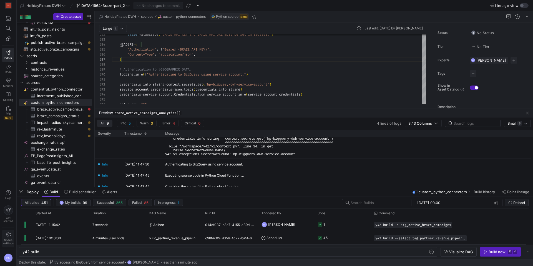
click at [5, 240] on span "Space settings" at bounding box center [8, 241] width 11 height 7
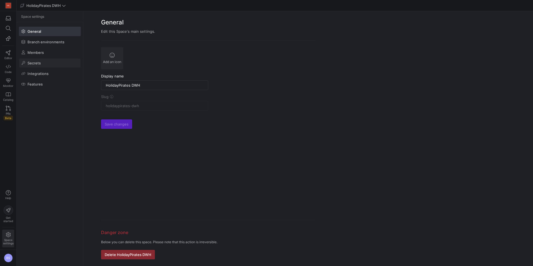
click at [43, 61] on span at bounding box center [49, 63] width 61 height 9
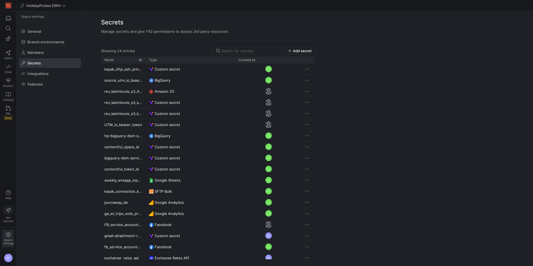
click at [144, 60] on div "Name" at bounding box center [123, 60] width 45 height 7
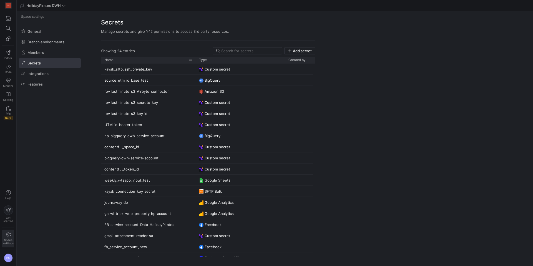
drag, startPoint x: 145, startPoint y: 60, endPoint x: 195, endPoint y: 63, distance: 50.0
click at [195, 63] on div at bounding box center [196, 60] width 2 height 7
drag, startPoint x: 165, startPoint y: 158, endPoint x: 112, endPoint y: 157, distance: 53.0
click at [112, 157] on div "bigquery-dwh-service-account" at bounding box center [148, 157] width 95 height 11
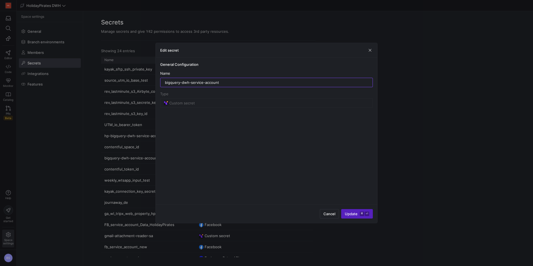
drag, startPoint x: 216, startPoint y: 83, endPoint x: 159, endPoint y: 82, distance: 57.8
click at [159, 82] on div "General Configuration Name bigquery-dwh-service-account Type Custom secret" at bounding box center [267, 131] width 222 height 147
click at [368, 51] on span "button" at bounding box center [370, 50] width 6 height 6
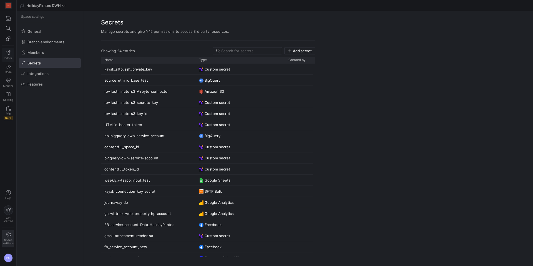
click at [13, 49] on link "Editor" at bounding box center [8, 55] width 12 height 14
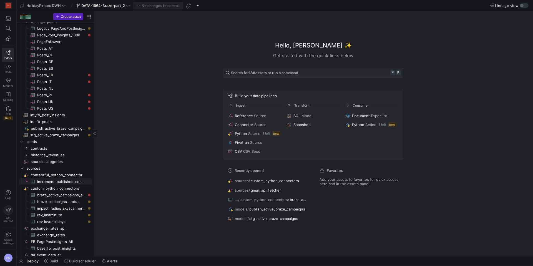
scroll to position [39, 0]
click at [58, 189] on span "custom_python_connectors​​​​​​​​" at bounding box center [61, 187] width 61 height 6
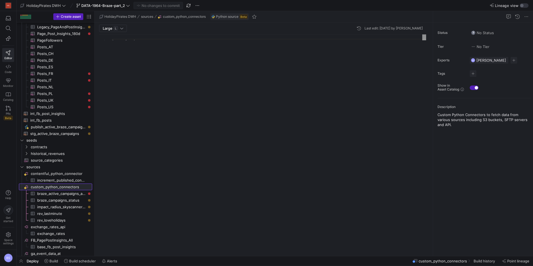
scroll to position [50, 0]
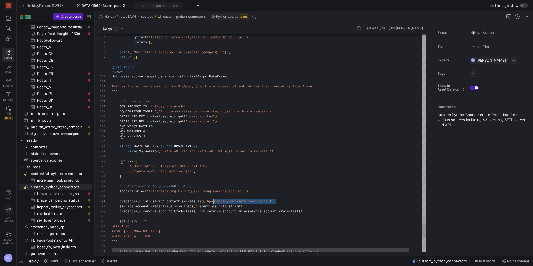
drag, startPoint x: 248, startPoint y: 201, endPoint x: 250, endPoint y: 205, distance: 4.1
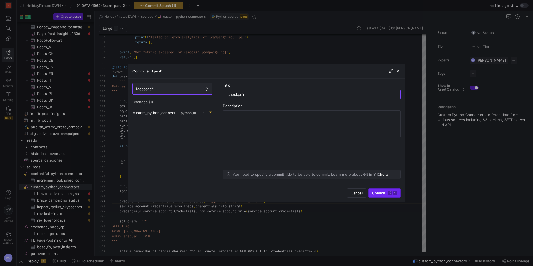
click at [381, 189] on span "submit" at bounding box center [385, 193] width 32 height 9
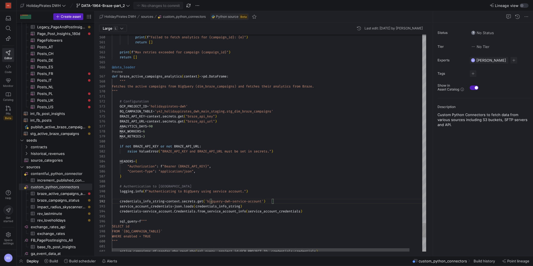
click at [117, 71] on link "Preview" at bounding box center [117, 71] width 11 height 3
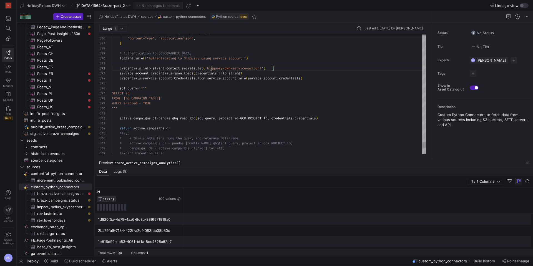
type textarea "active_campaigns_df = pandas_[DOMAIN_NAME]_gbq(sql_query, project_id=GCP_PROJEC…"
click at [119, 256] on div at bounding box center [275, 256] width 516 height 2
click at [119, 254] on div "100" at bounding box center [119, 253] width 6 height 4
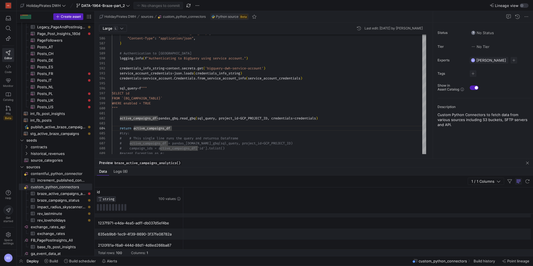
scroll to position [255, 0]
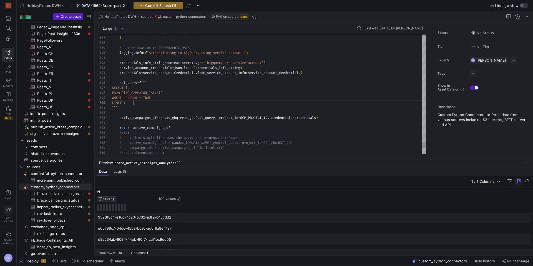
scroll to position [45, 24]
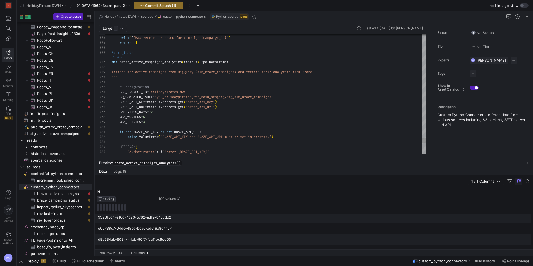
click at [120, 58] on link "Preview" at bounding box center [117, 57] width 11 height 3
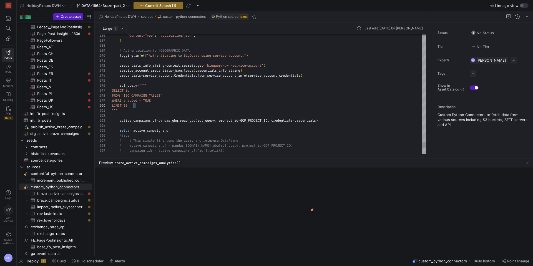
scroll to position [45, 6]
drag, startPoint x: 139, startPoint y: 105, endPoint x: 117, endPoint y: 105, distance: 21.1
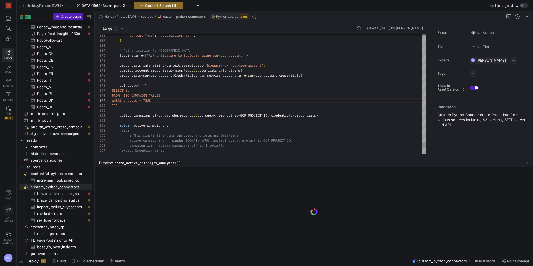
scroll to position [40, 48]
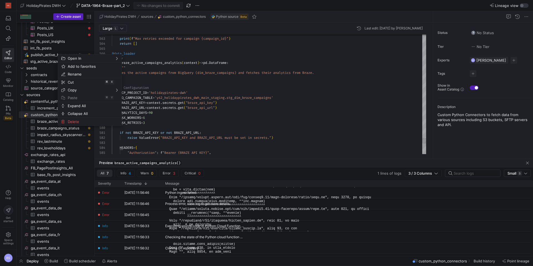
scroll to position [45, 0]
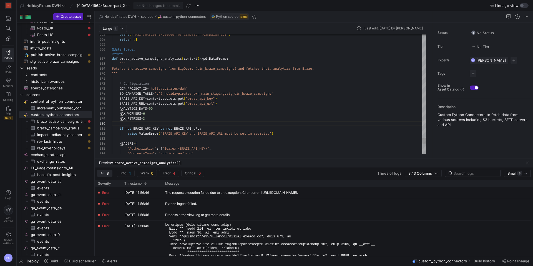
click at [120, 53] on link "Preview" at bounding box center [117, 53] width 11 height 3
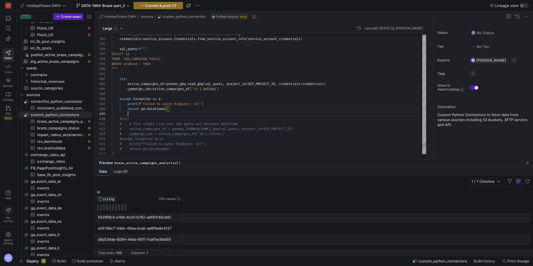
scroll to position [45, 16]
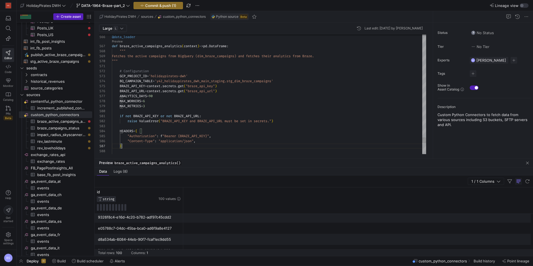
scroll to position [5, 166]
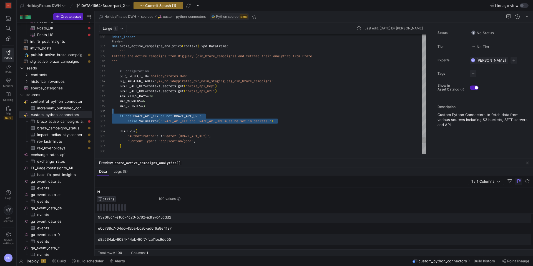
drag, startPoint x: 291, startPoint y: 120, endPoint x: 118, endPoint y: 112, distance: 173.2
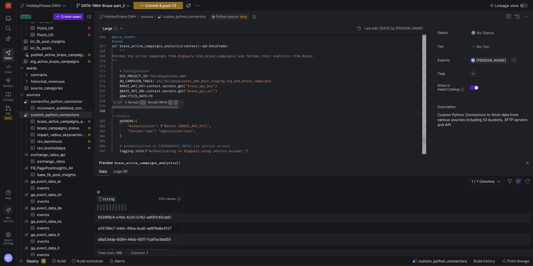
scroll to position [40, 38]
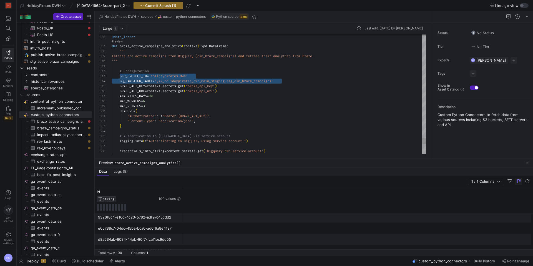
scroll to position [10, 0]
drag, startPoint x: 298, startPoint y: 79, endPoint x: 115, endPoint y: 77, distance: 183.2
click at [103, 77] on div "585 584 583 582 581 580 579 578 577 576 575 574 573 572 571 570 569 568 567 566…" at bounding box center [262, 94] width 327 height 120
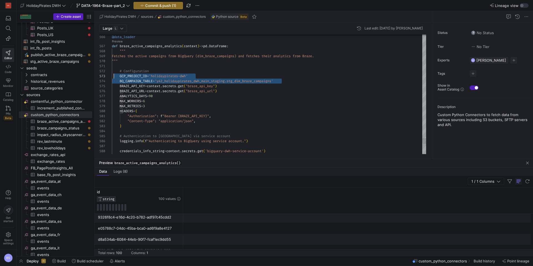
scroll to position [10, 0]
drag, startPoint x: 268, startPoint y: 79, endPoint x: 108, endPoint y: 75, distance: 160.0
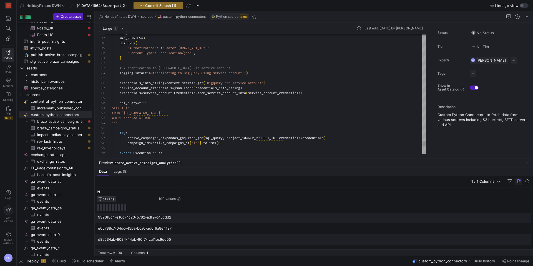
scroll to position [20, 0]
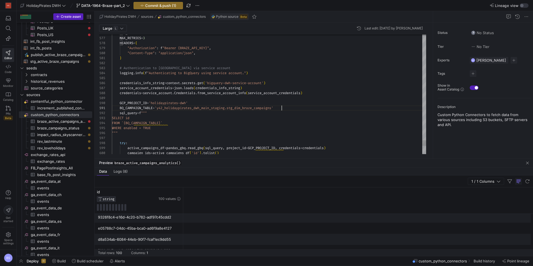
scroll to position [5, 8]
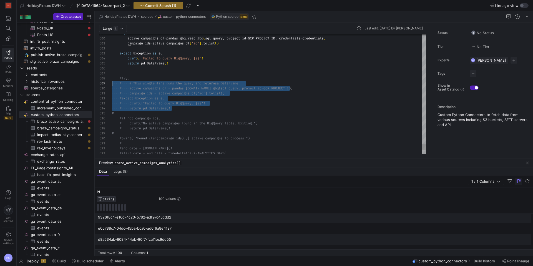
scroll to position [35, 0]
drag, startPoint x: 189, startPoint y: 109, endPoint x: 105, endPoint y: 78, distance: 89.7
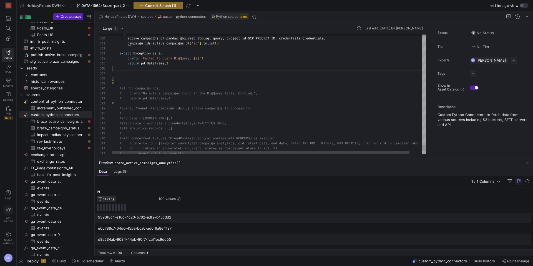
scroll to position [40, 2]
drag, startPoint x: 123, startPoint y: 83, endPoint x: 113, endPoint y: 76, distance: 12.3
click at [110, 78] on div "601 602 603 604 605 606 607 608 609 610 611 612 613 614 615 616 617 600 599 618…" at bounding box center [262, 94] width 327 height 120
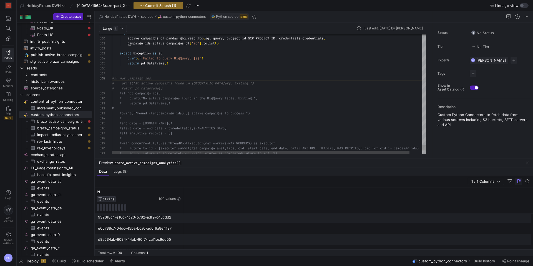
drag, startPoint x: 122, startPoint y: 84, endPoint x: 122, endPoint y: 104, distance: 20.5
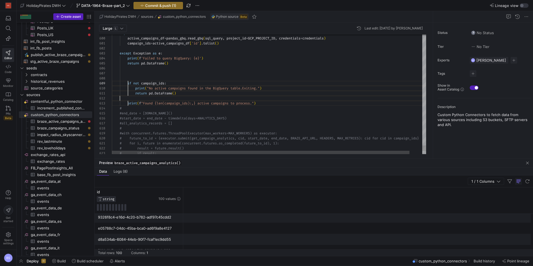
scroll to position [40, 16]
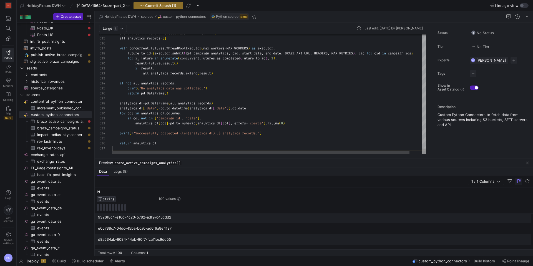
scroll to position [30, 0]
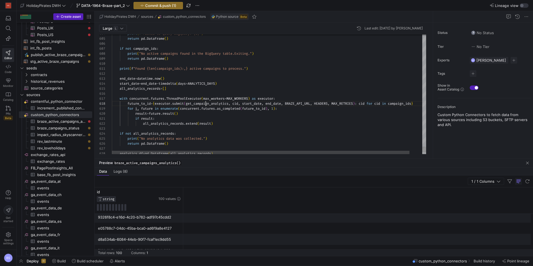
click at [206, 103] on span "get_campaign_analytics" at bounding box center [207, 103] width 43 height 4
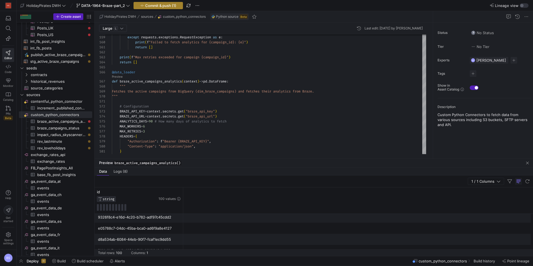
type textarea "print(f"Found {len(campaign_ids):,} active campaigns to process.") end_date = d…"
click at [165, 8] on span "button" at bounding box center [158, 5] width 49 height 7
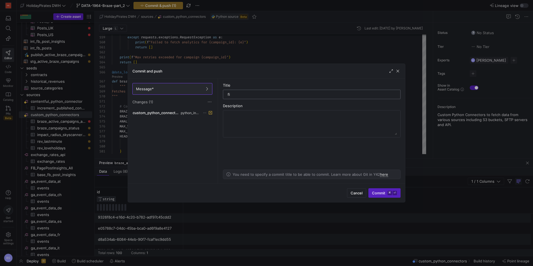
type input "f"
type input "test data loader"
click at [368, 190] on button "Commit ⌘ ⏎" at bounding box center [384, 192] width 32 height 9
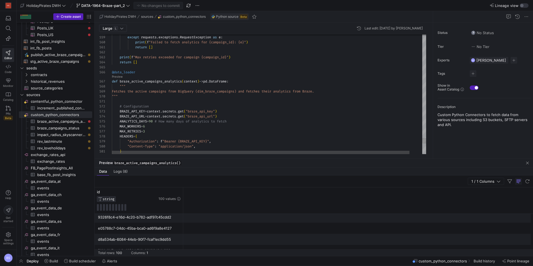
click at [119, 77] on link "Preview" at bounding box center [117, 76] width 11 height 3
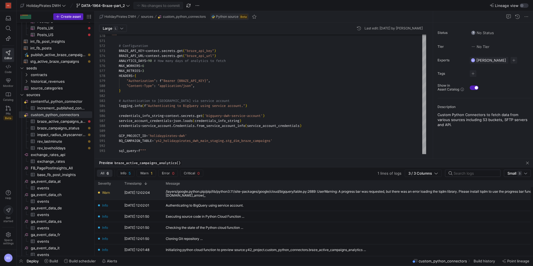
drag, startPoint x: 196, startPoint y: 196, endPoint x: 165, endPoint y: 190, distance: 30.8
click at [166, 190] on div "/layers/google.python.pip/pip/lib/python3.11/site-packages/google/cloud/bigquer…" at bounding box center [384, 194] width 437 height 8
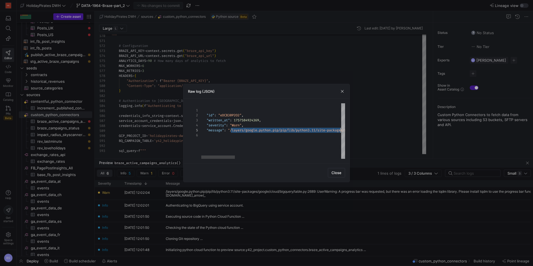
scroll to position [20, 591]
drag, startPoint x: 233, startPoint y: 130, endPoint x: 347, endPoint y: 132, distance: 114.4
click at [347, 132] on div "1 2 3 4 5 6 { "id" : "eDCB30P2O2" , "written_at" : 1757584924369 , "severity" :…" at bounding box center [267, 131] width 166 height 64
drag, startPoint x: 342, startPoint y: 90, endPoint x: 261, endPoint y: 110, distance: 83.7
click at [341, 90] on span "button" at bounding box center [343, 92] width 6 height 6
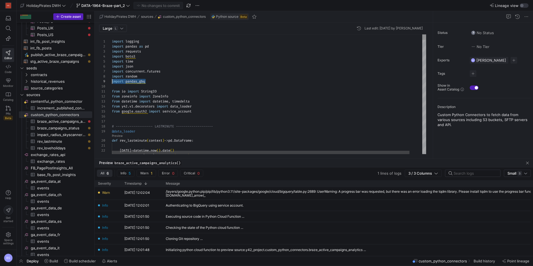
scroll to position [40, 0]
drag, startPoint x: 165, startPoint y: 83, endPoint x: 105, endPoint y: 80, distance: 59.5
type textarea "from io import StringIO from zoneinfo import ZoneInfo from datetime import date…"
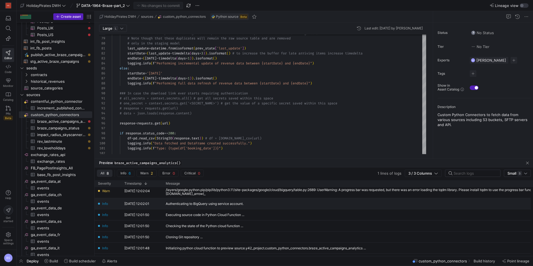
scroll to position [0, 0]
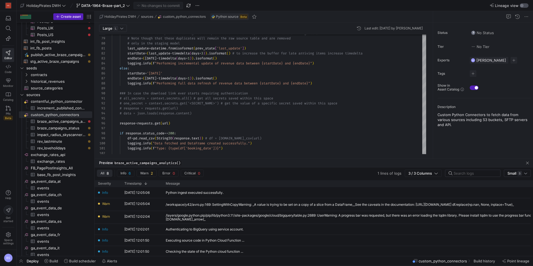
click at [522, 6] on div "button" at bounding box center [521, 5] width 3 height 3
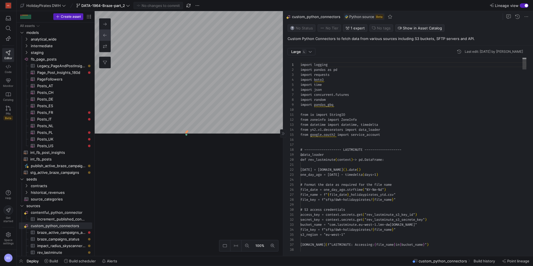
scroll to position [50, 0]
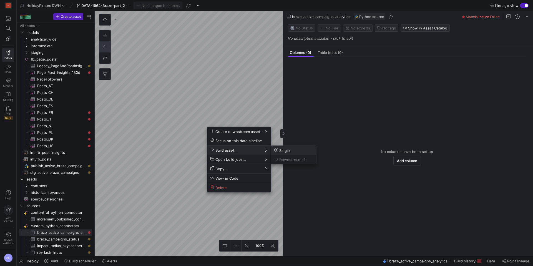
click at [288, 150] on span "Single" at bounding box center [282, 150] width 16 height 5
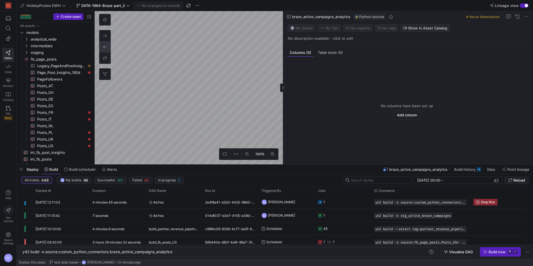
scroll to position [0, 151]
click at [194, 201] on span "Ad hoc" at bounding box center [174, 202] width 50 height 13
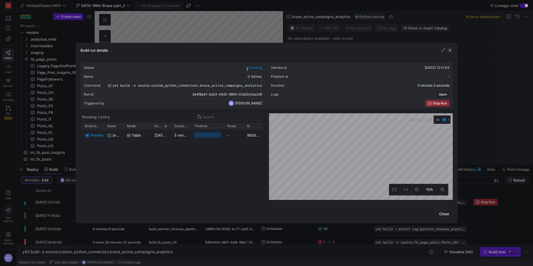
click at [449, 49] on span "button" at bounding box center [450, 50] width 6 height 6
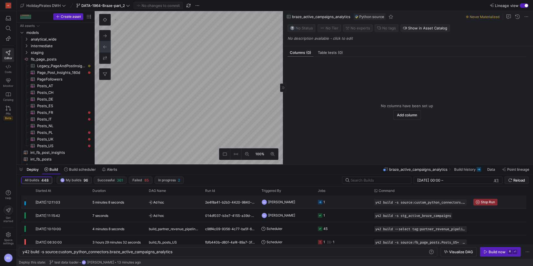
click at [124, 205] on div "5 minutes 8 seconds" at bounding box center [117, 201] width 56 height 13
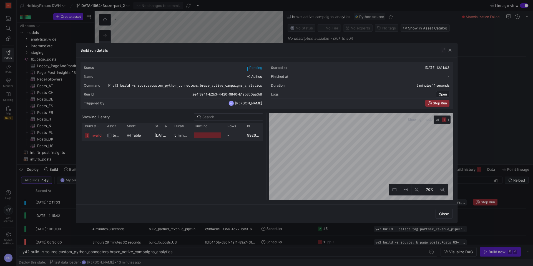
click at [148, 135] on div "Table" at bounding box center [138, 135] width 28 height 11
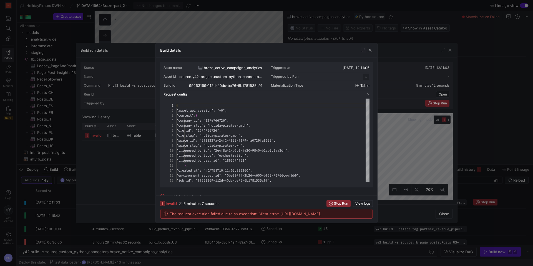
scroll to position [50, 0]
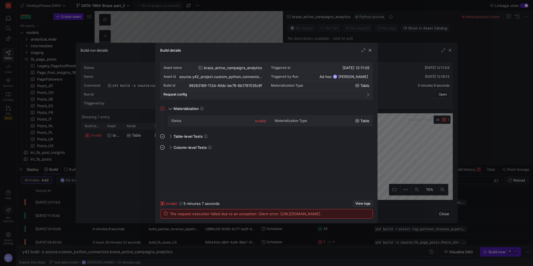
click at [360, 202] on span "View logs" at bounding box center [362, 204] width 15 height 4
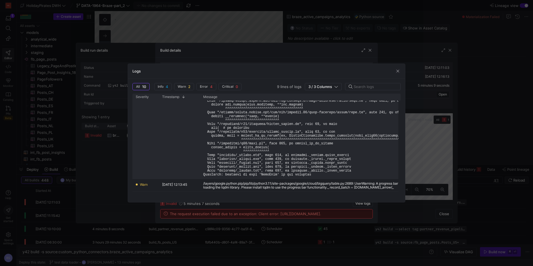
scroll to position [208, 0]
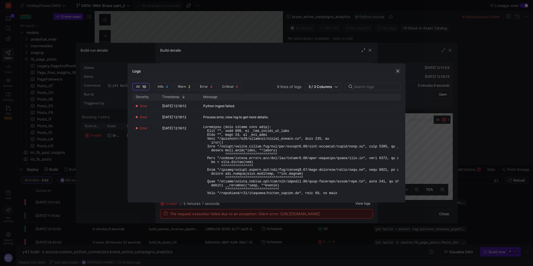
click at [399, 71] on span "button" at bounding box center [398, 71] width 6 height 6
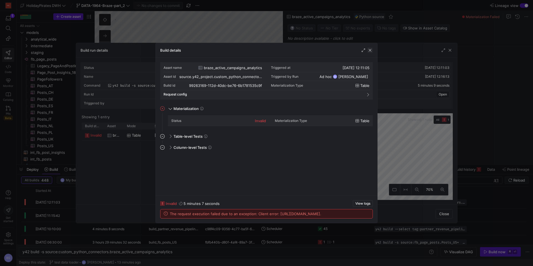
click at [367, 50] on span "button" at bounding box center [370, 50] width 6 height 6
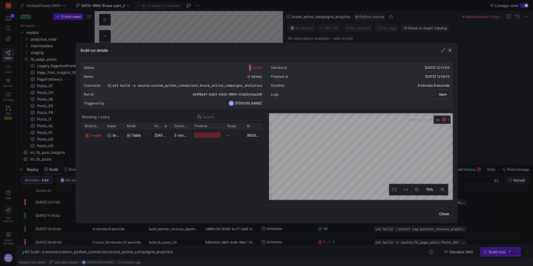
click at [450, 51] on span "button" at bounding box center [450, 50] width 6 height 6
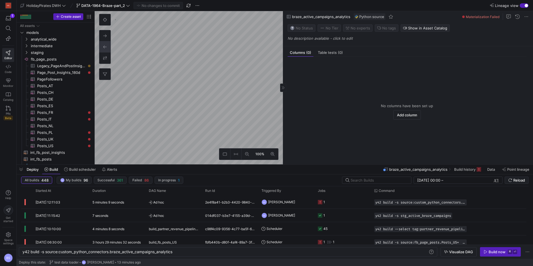
type textarea "y42 build"
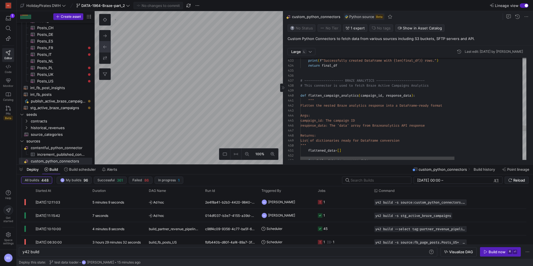
type textarea "final_df = df.reindex(columns=output_columns) print(f"Successfully created Data…"
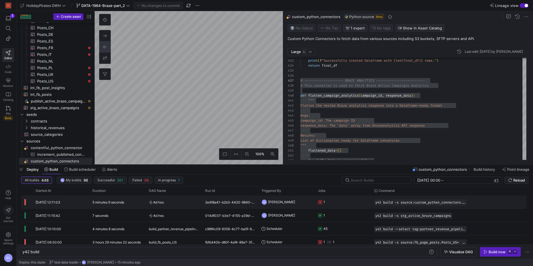
click at [112, 203] on y42-duration "5 minutes 9 seconds" at bounding box center [108, 202] width 32 height 4
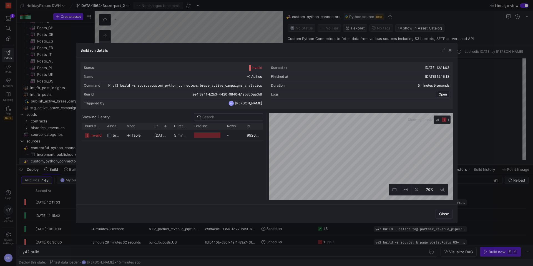
click at [134, 128] on span "Mode" at bounding box center [131, 126] width 9 height 4
click at [130, 136] on icon at bounding box center [129, 136] width 4 height 4
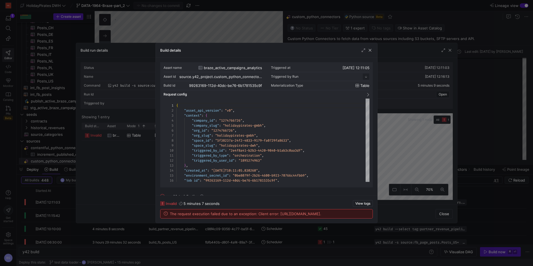
scroll to position [50, 0]
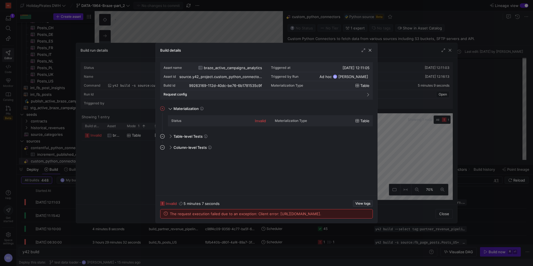
click at [359, 202] on span "View logs" at bounding box center [362, 204] width 15 height 4
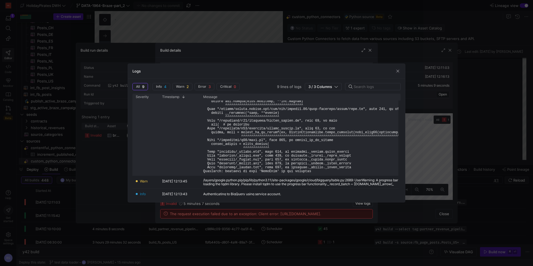
scroll to position [104, 0]
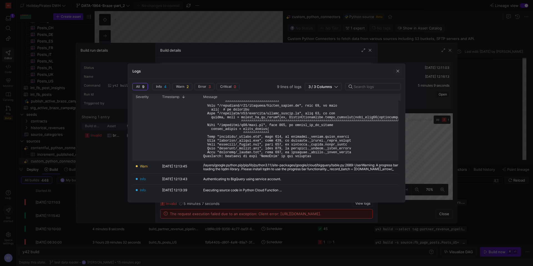
click at [274, 147] on pre at bounding box center [308, 98] width 210 height 120
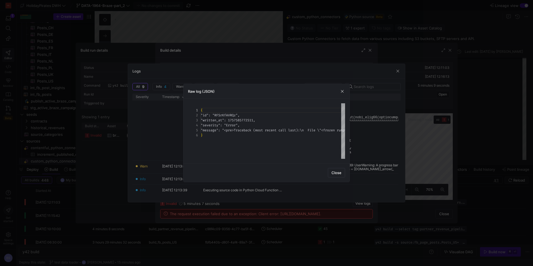
scroll to position [20, 0]
type textarea "{ "id": "RFSrKfAVRQz", "written_at": 1757585772511, "severity": "Error", "messa…"
drag, startPoint x: 230, startPoint y: 130, endPoint x: 340, endPoint y: 130, distance: 110.2
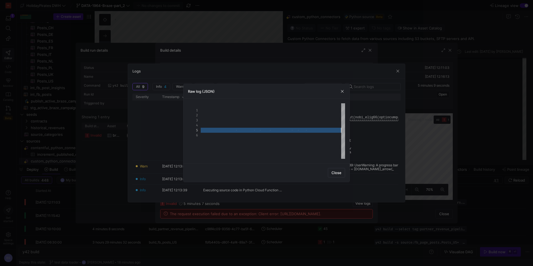
drag, startPoint x: 343, startPoint y: 91, endPoint x: 389, endPoint y: 67, distance: 51.9
click at [344, 90] on span "button" at bounding box center [343, 92] width 6 height 6
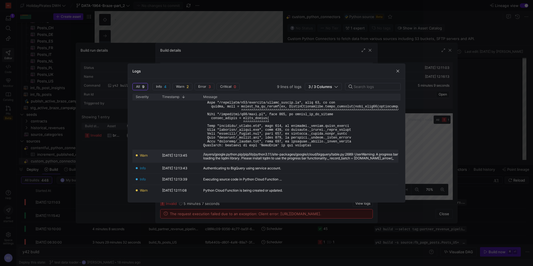
scroll to position [121, 0]
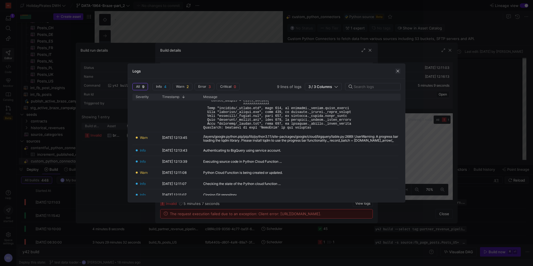
click at [396, 72] on span "button" at bounding box center [398, 71] width 6 height 6
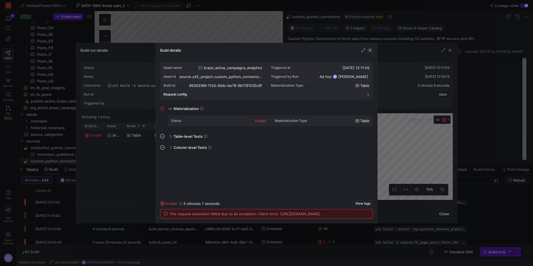
click at [370, 49] on span "button" at bounding box center [370, 50] width 6 height 6
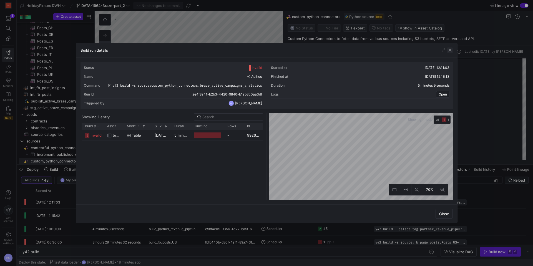
click at [451, 51] on span "button" at bounding box center [450, 50] width 6 height 6
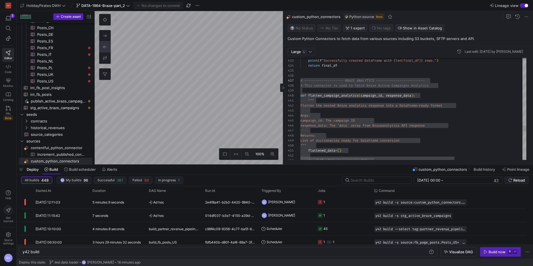
click at [333, 120] on span "campaign_id: The campaign ID" at bounding box center [327, 120] width 54 height 4
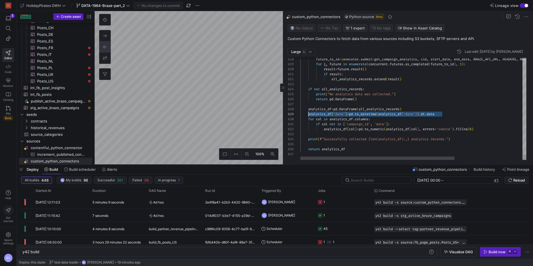
drag, startPoint x: 449, startPoint y: 114, endPoint x: 308, endPoint y: 114, distance: 140.8
type textarea "if result: all_analytics_records.extend(result) if not all_analytics_records: p…"
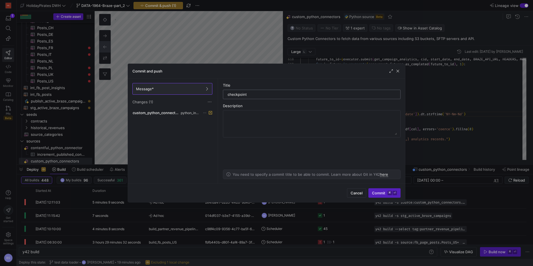
click at [233, 95] on input "checkpoint" at bounding box center [312, 94] width 168 height 4
type input "fix data type issue"
click at [386, 196] on span "submit" at bounding box center [385, 193] width 32 height 9
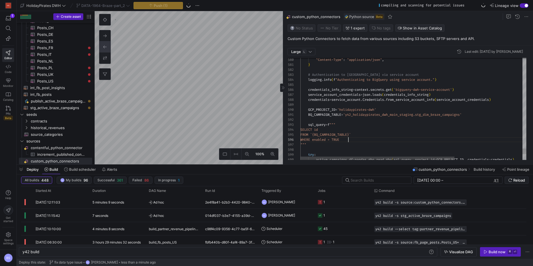
click at [359, 140] on div "WHERE enabled = TRUE" at bounding box center [463, 139] width 326 height 5
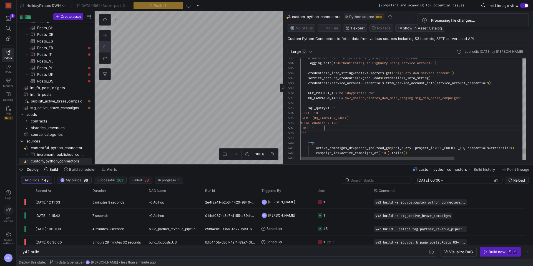
click at [344, 139] on div at bounding box center [463, 137] width 326 height 5
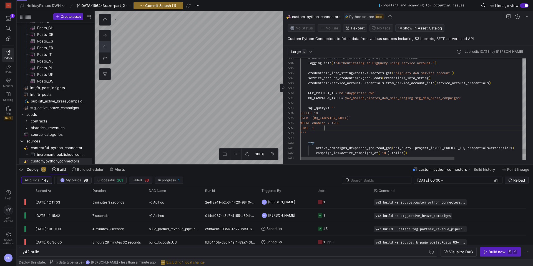
type textarea "BQ_CAMPAIGN_TABLE = 'y42_holidaypirates_dwh_main_staging.stg_dim_braze_campaign…"
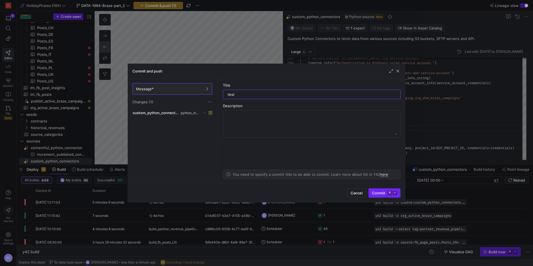
type input "test"
click at [380, 191] on span "Commit ⌘ ⏎" at bounding box center [384, 193] width 25 height 4
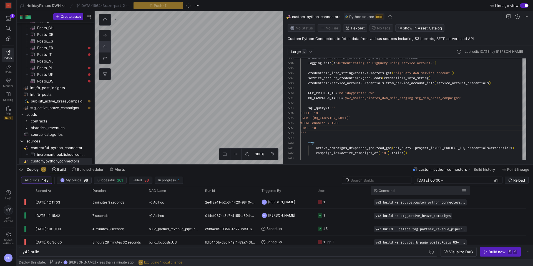
click at [379, 195] on div "Command" at bounding box center [420, 190] width 92 height 9
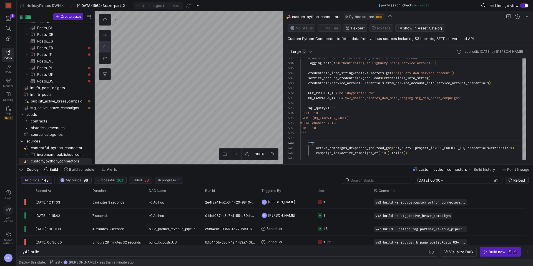
type textarea "y42 build -s source:custom_python_connectors.braze_active_campaigns_analytics"
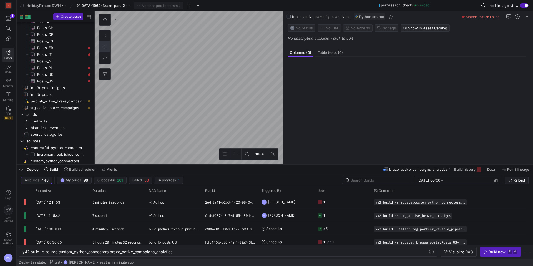
scroll to position [71, 0]
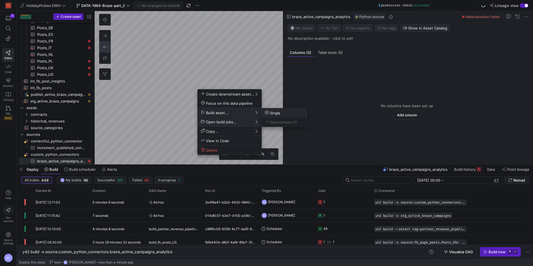
click at [282, 112] on span "Single" at bounding box center [284, 112] width 39 height 5
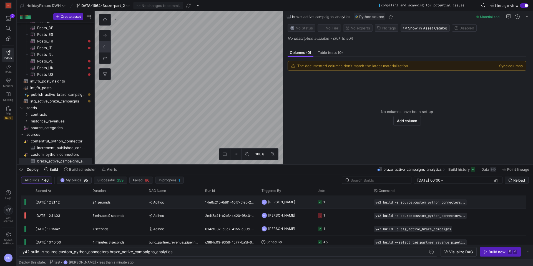
click at [135, 205] on div "24 seconds" at bounding box center [117, 201] width 56 height 13
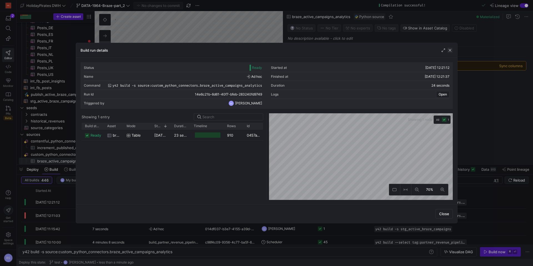
click at [449, 50] on span "button" at bounding box center [450, 50] width 6 height 6
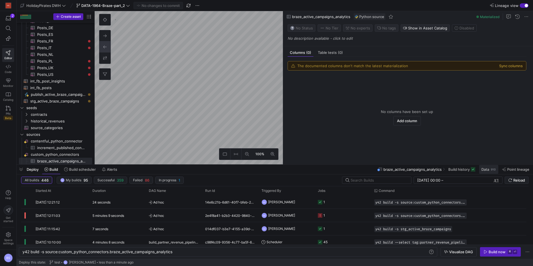
click at [491, 170] on div "910" at bounding box center [493, 169] width 6 height 4
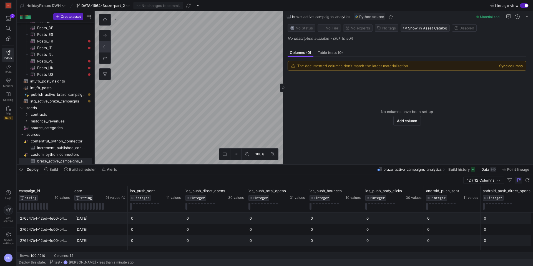
click at [509, 66] on button "Sync columns" at bounding box center [511, 66] width 24 height 4
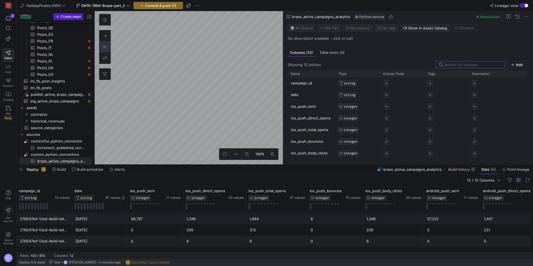
scroll to position [0, 114]
